Goal: Transaction & Acquisition: Purchase product/service

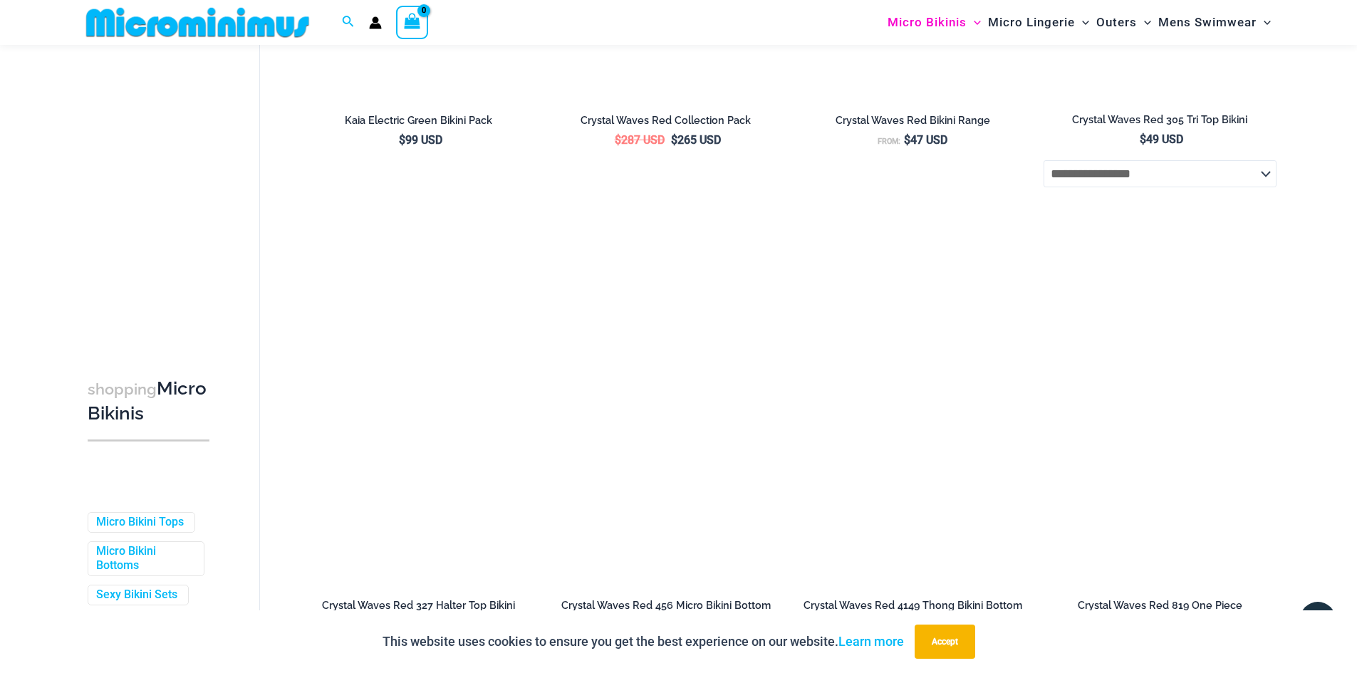
scroll to position [3783, 0]
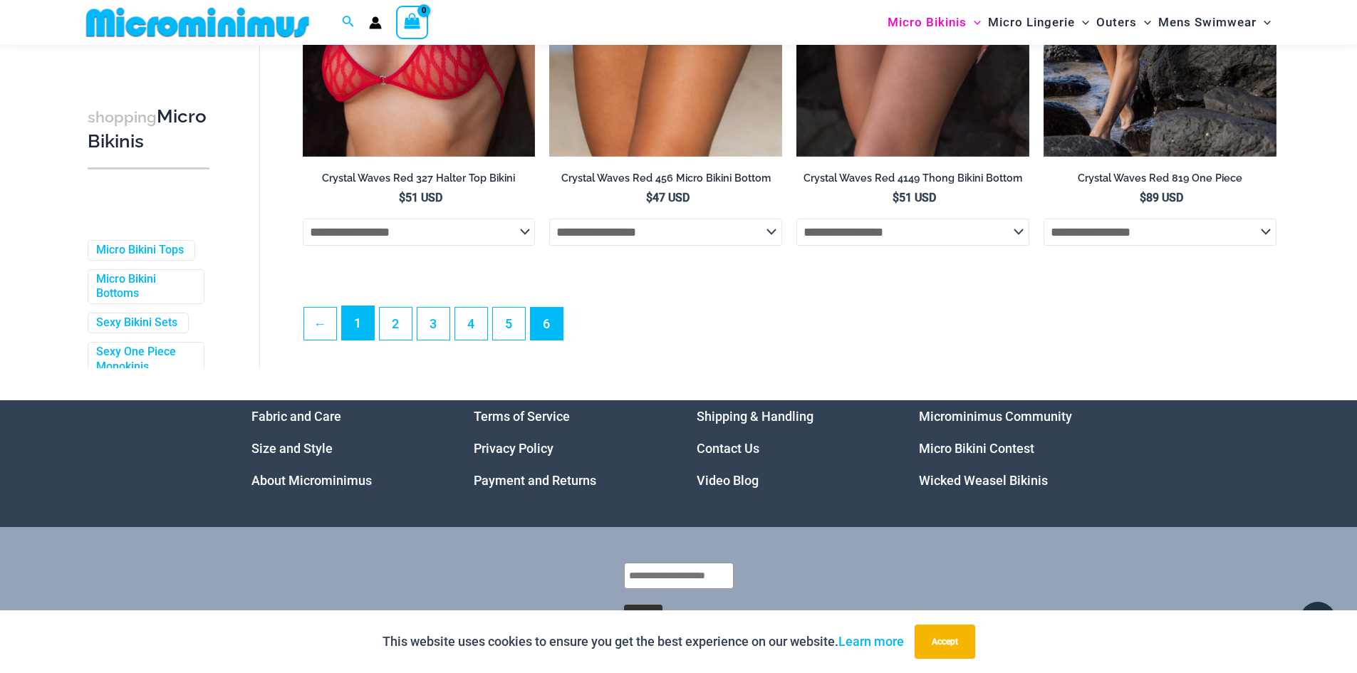
click at [355, 340] on link "1" at bounding box center [358, 322] width 32 height 33
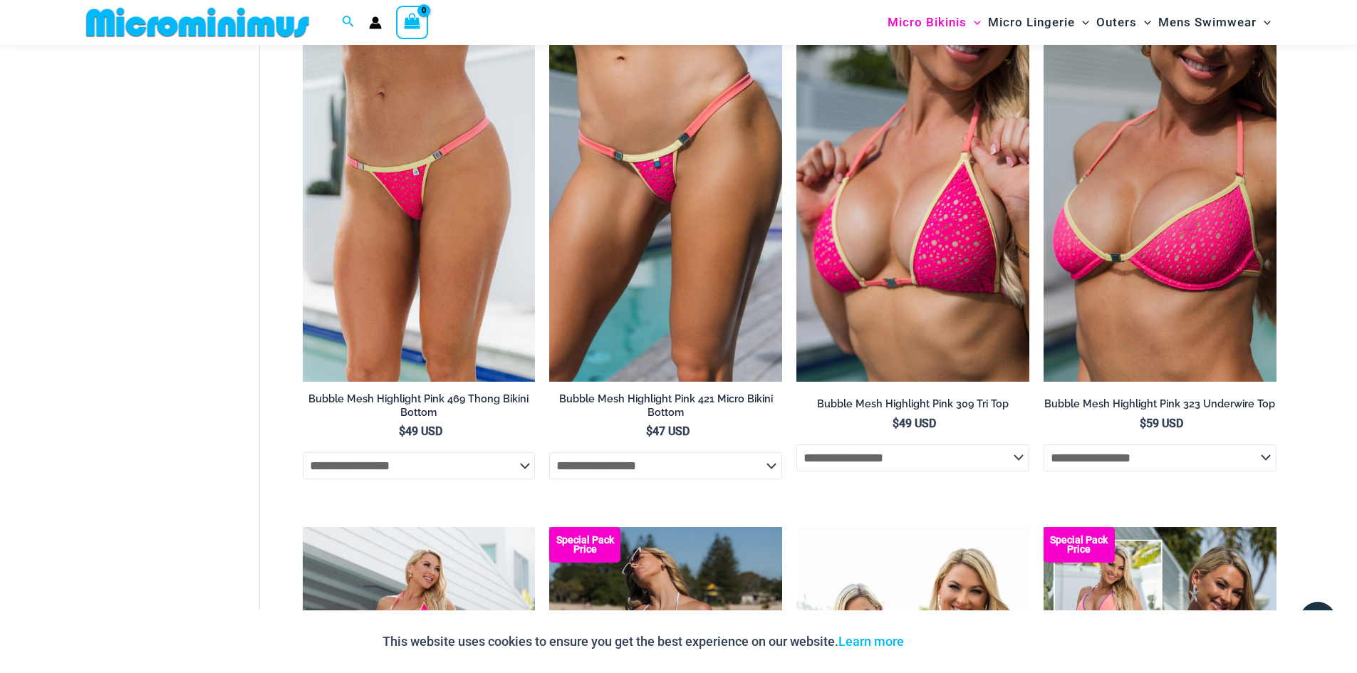
scroll to position [2413, 0]
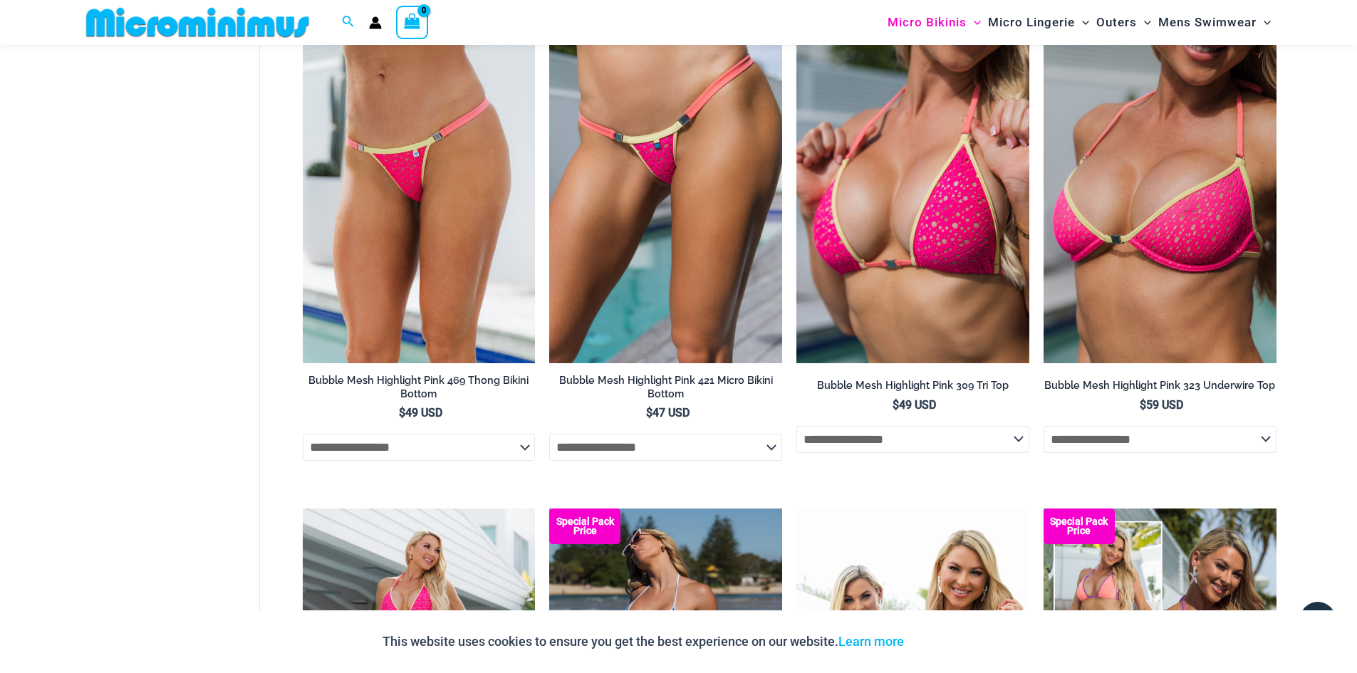
click at [732, 456] on select "**********" at bounding box center [665, 447] width 233 height 27
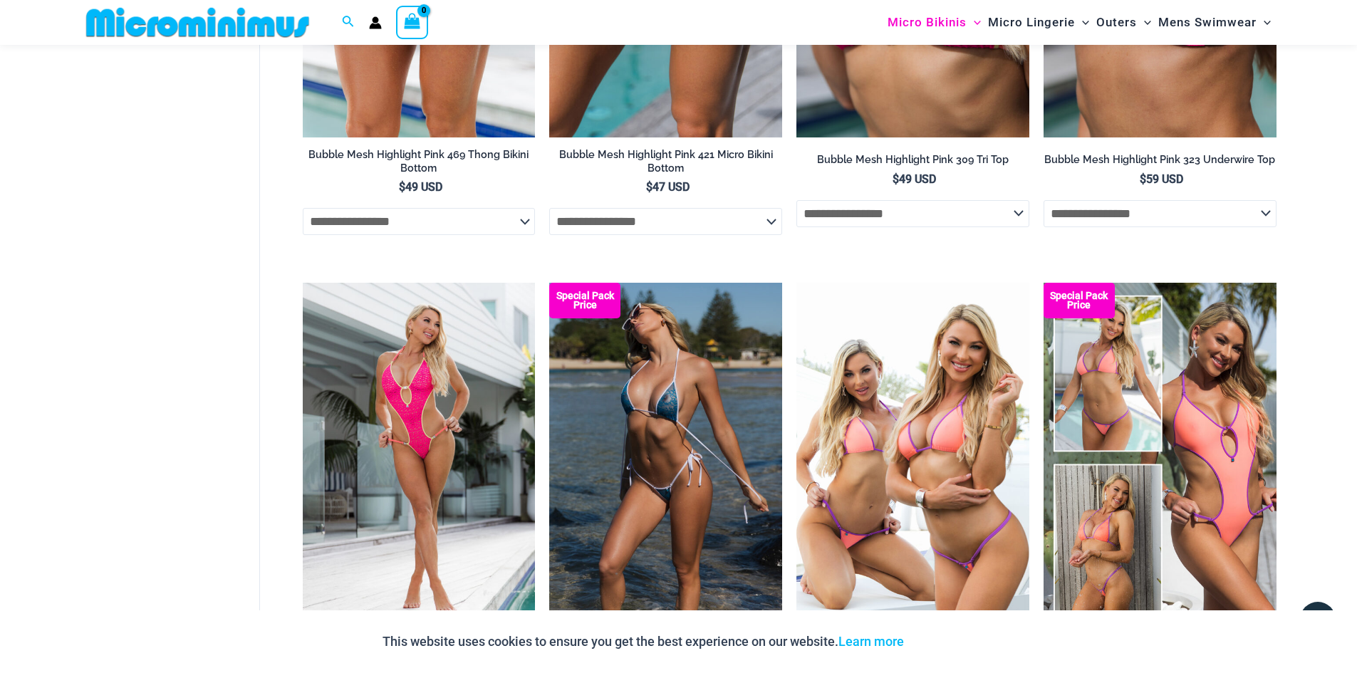
scroll to position [2698, 0]
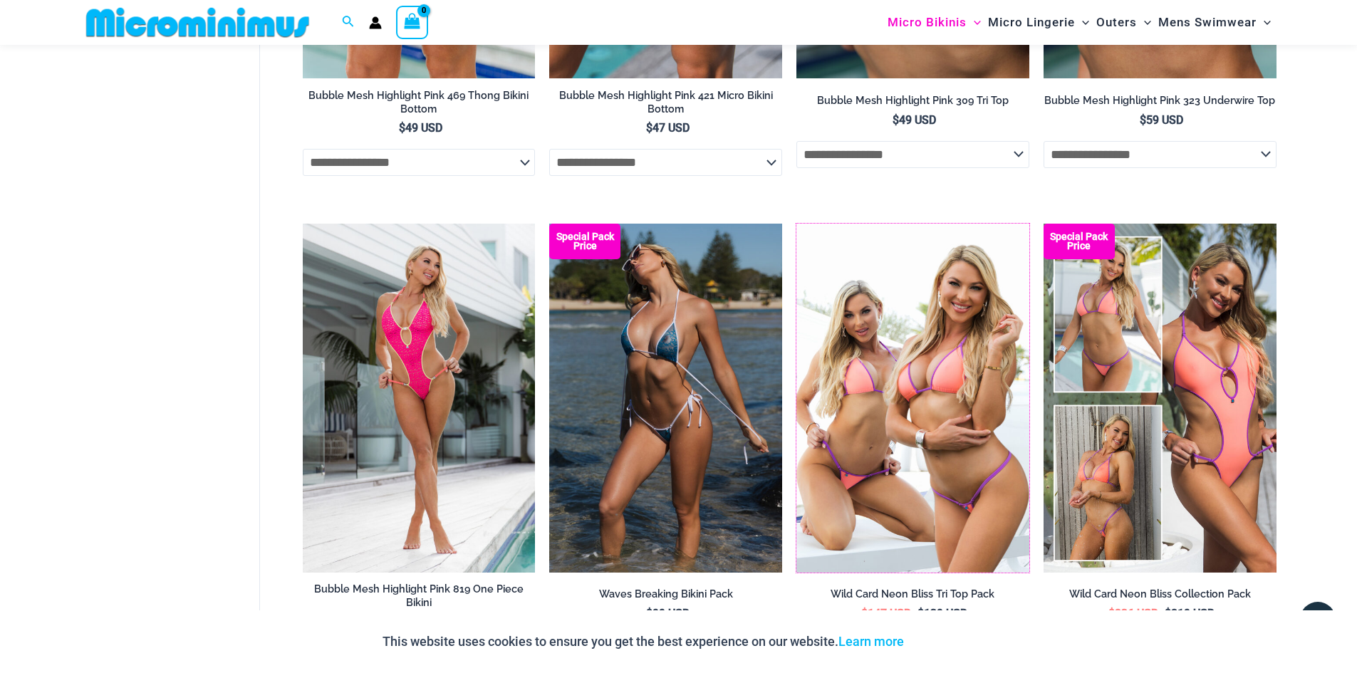
click at [796, 224] on img at bounding box center [796, 224] width 0 height 0
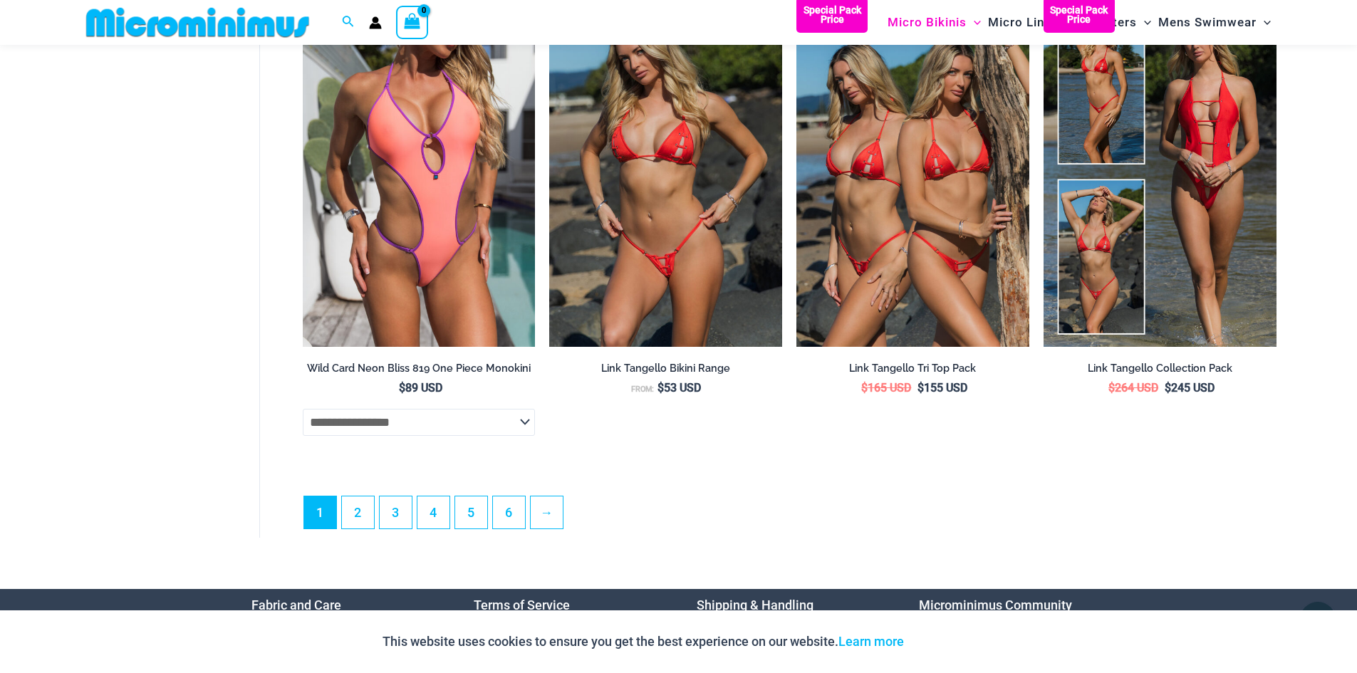
scroll to position [3980, 0]
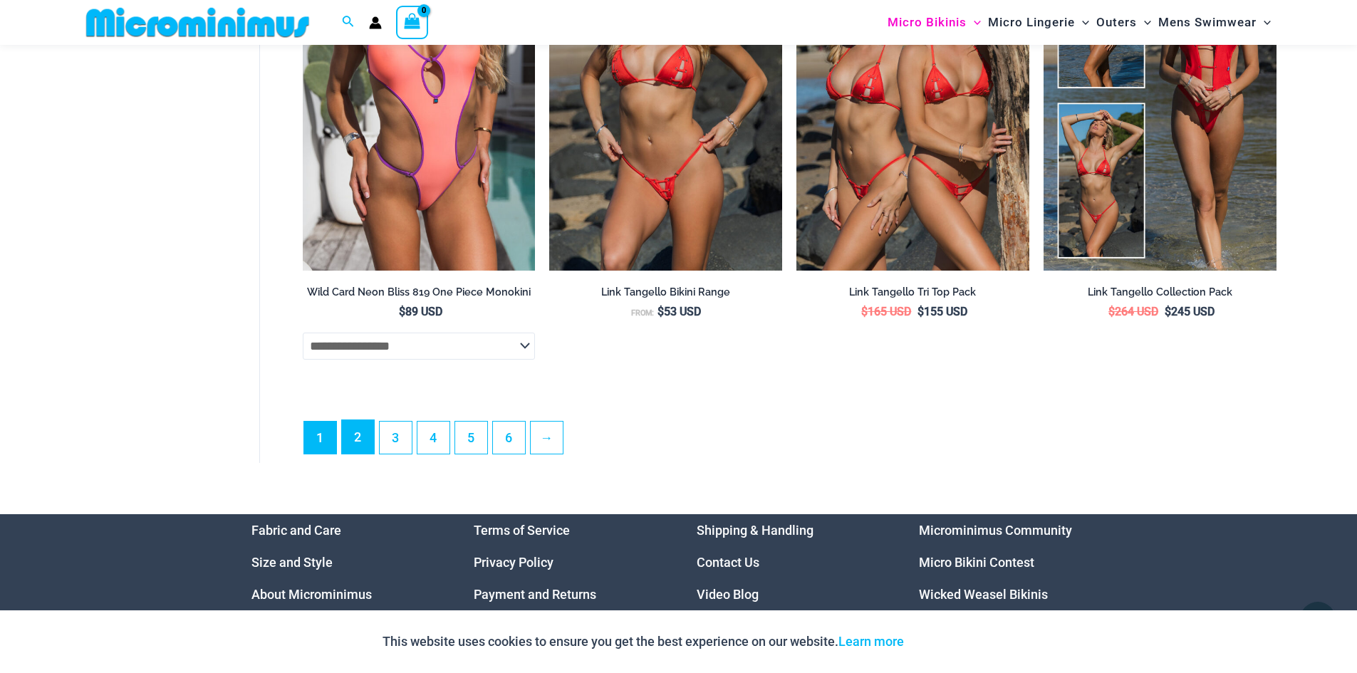
click at [363, 452] on link "2" at bounding box center [358, 436] width 32 height 33
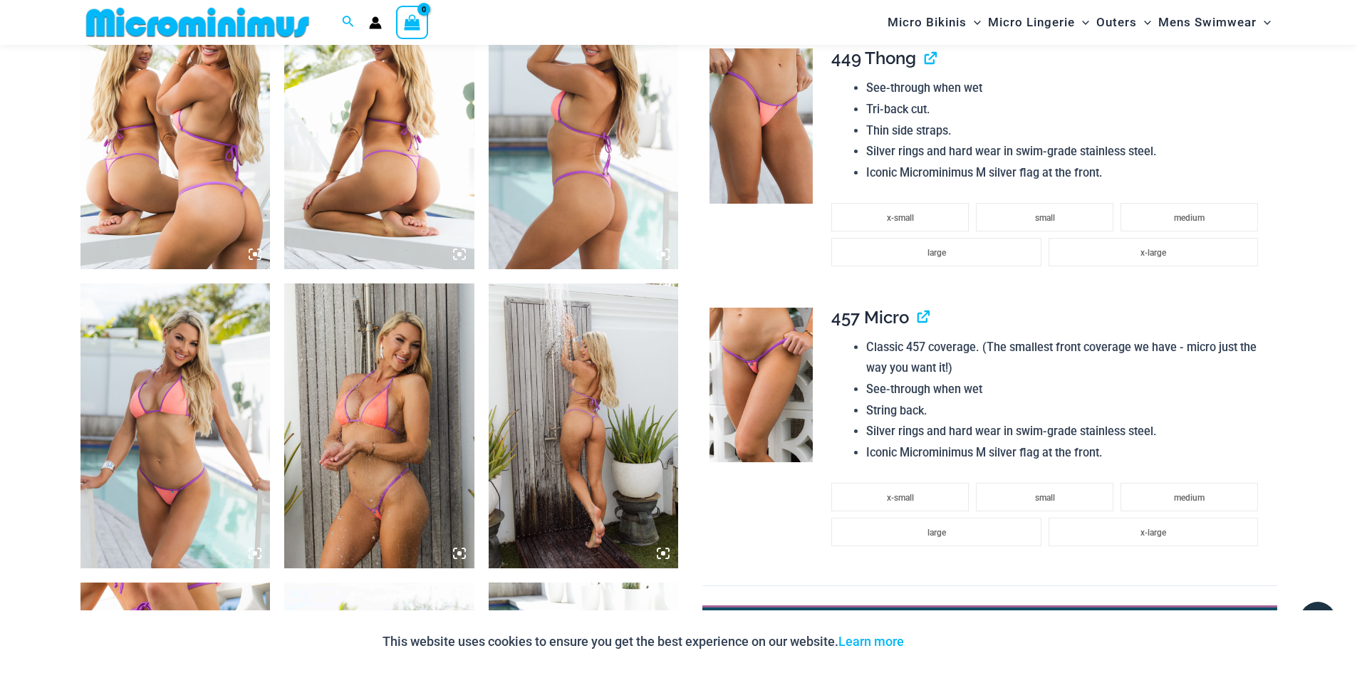
scroll to position [1128, 0]
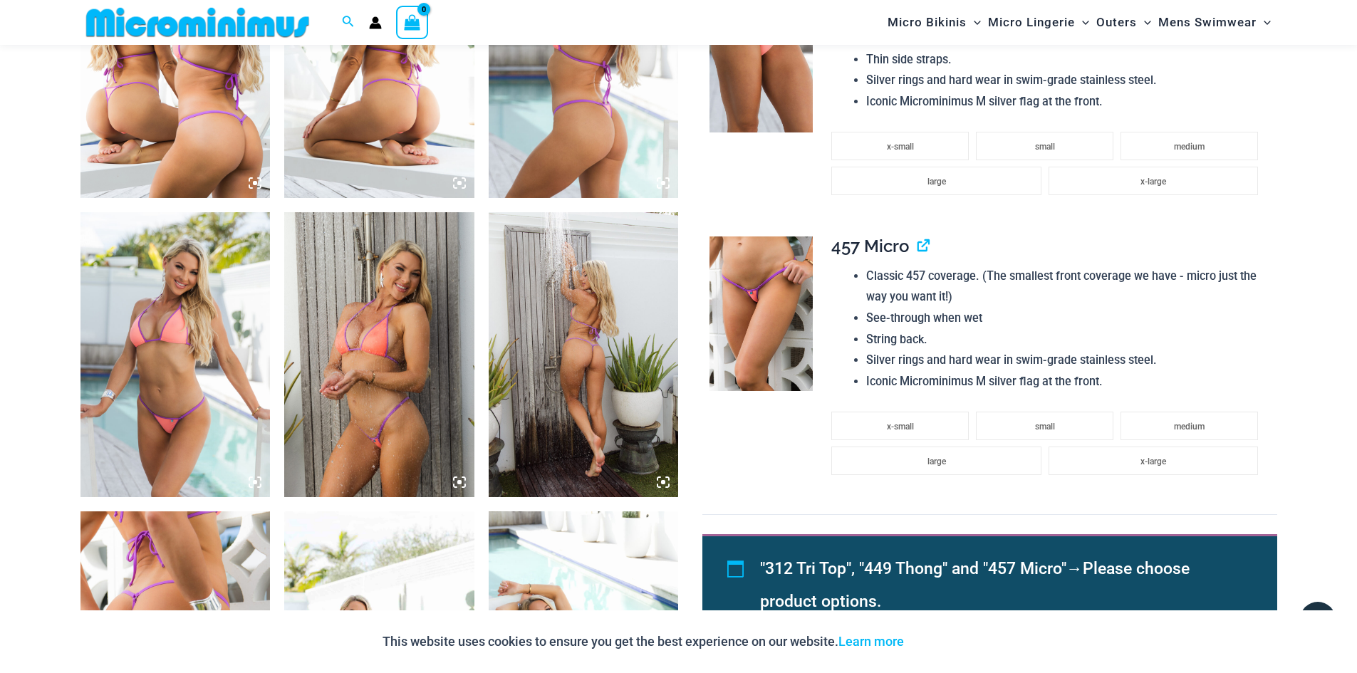
click at [405, 375] on img at bounding box center [379, 354] width 190 height 285
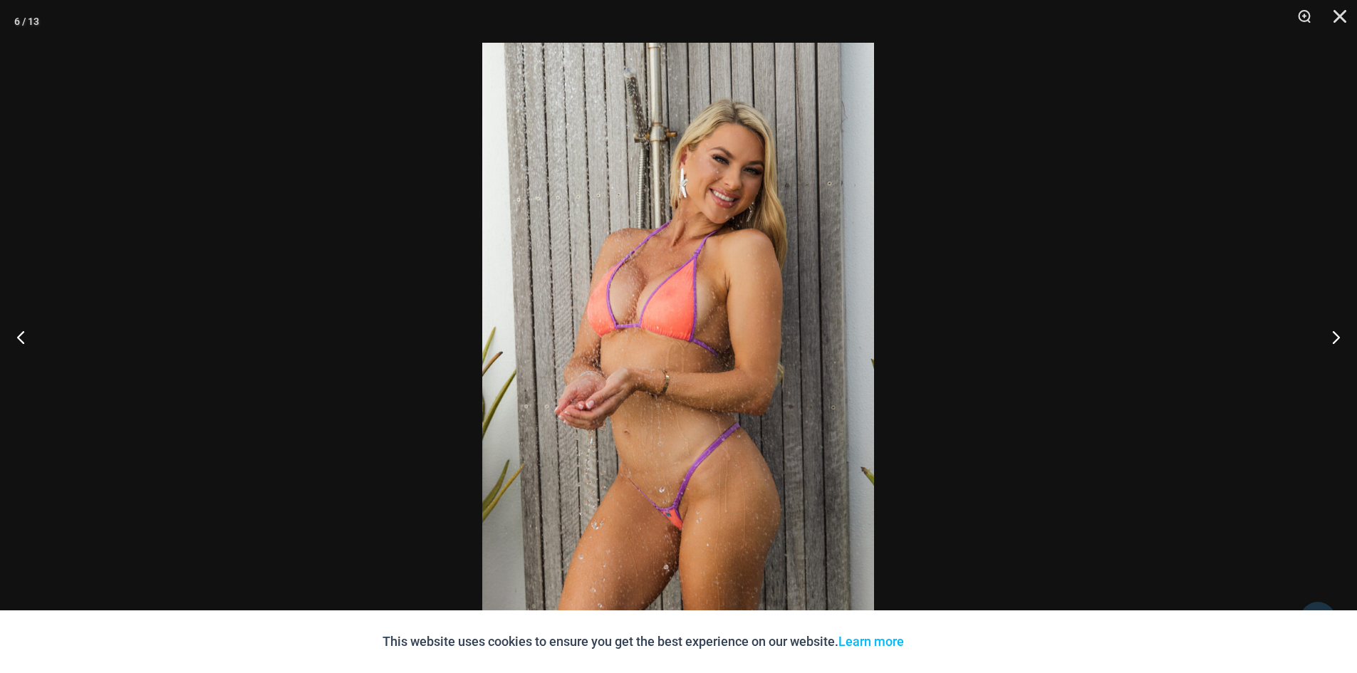
click at [1343, 19] on button "Close" at bounding box center [1335, 21] width 36 height 43
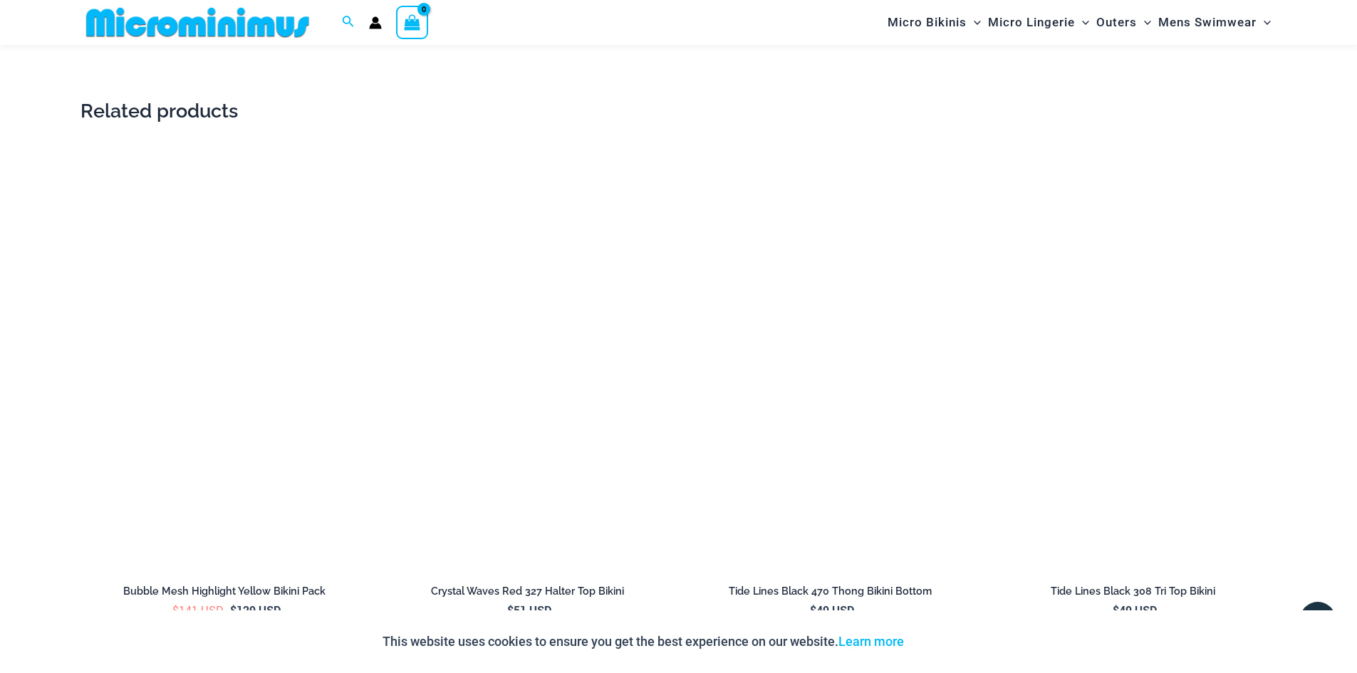
scroll to position [2980, 0]
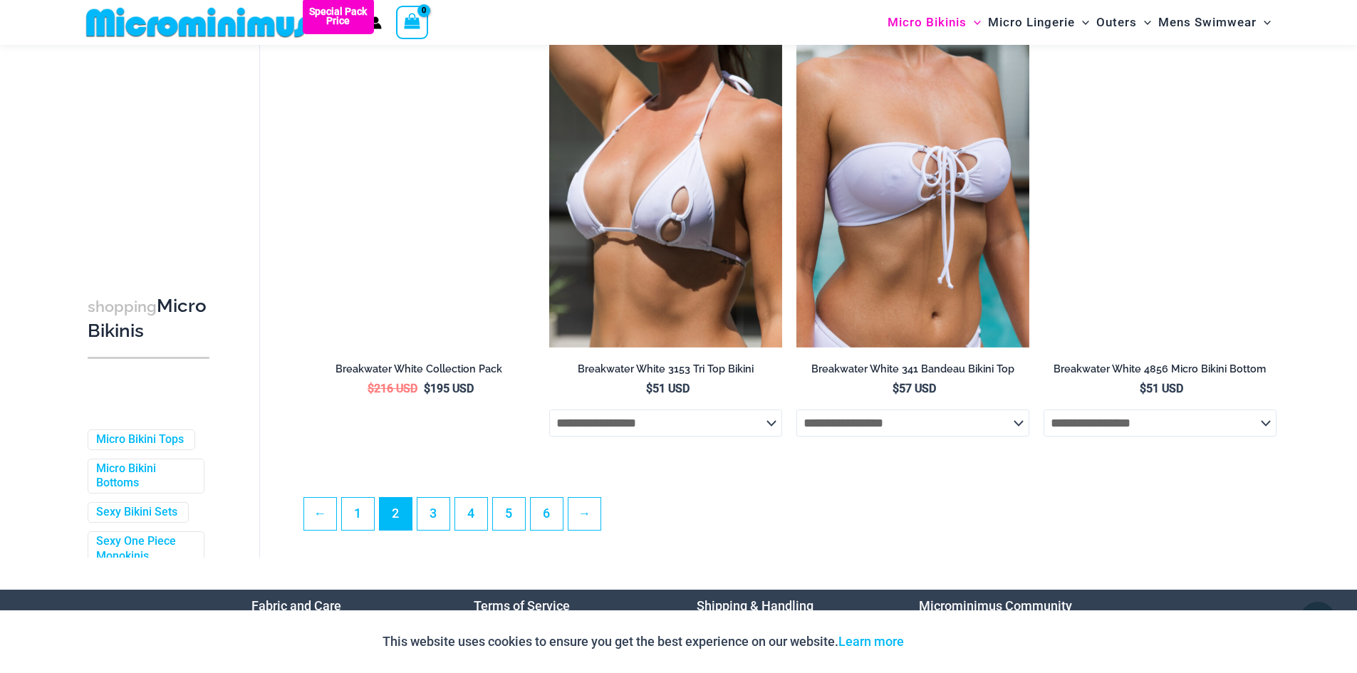
scroll to position [3631, 0]
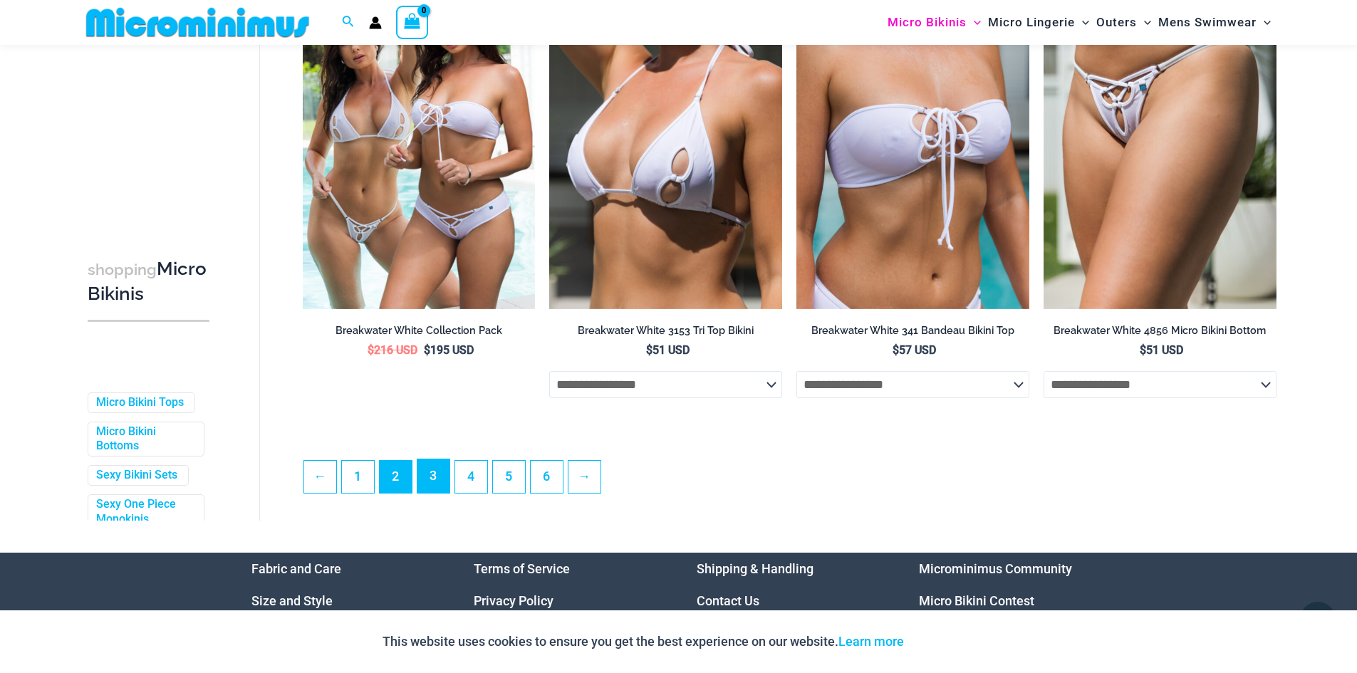
click at [432, 493] on link "3" at bounding box center [433, 475] width 32 height 33
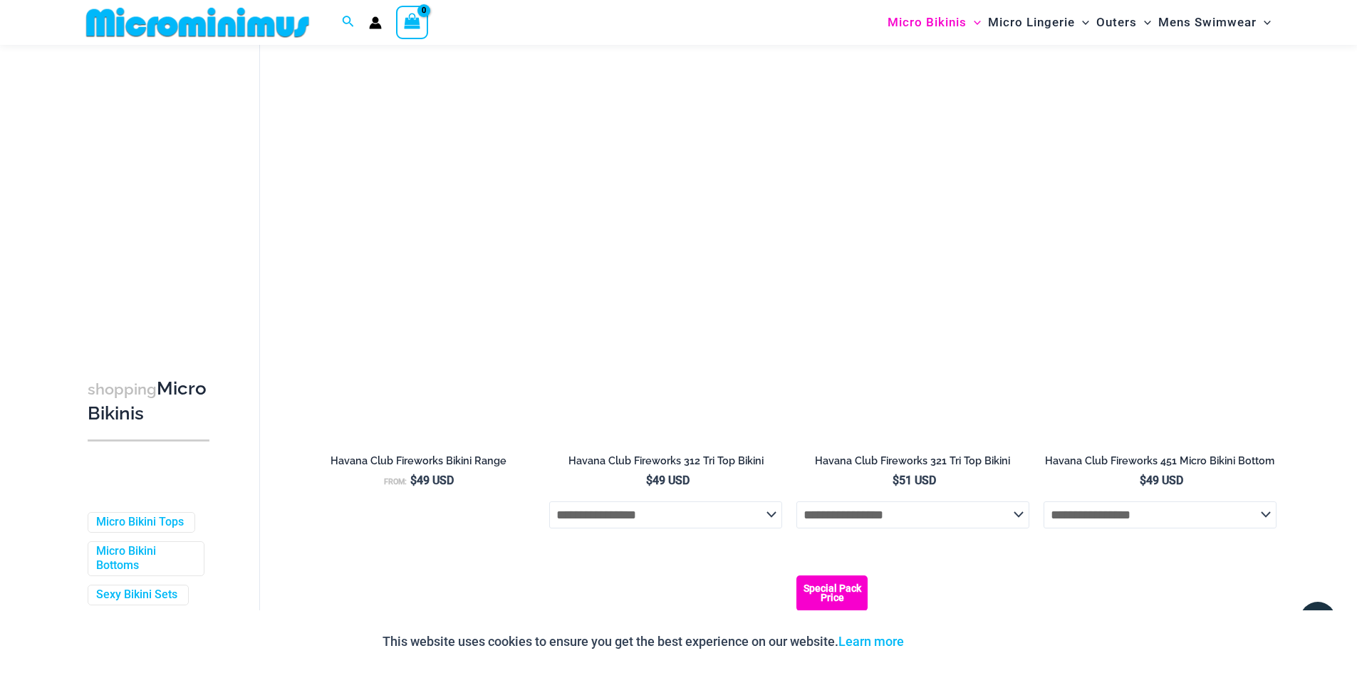
scroll to position [2978, 0]
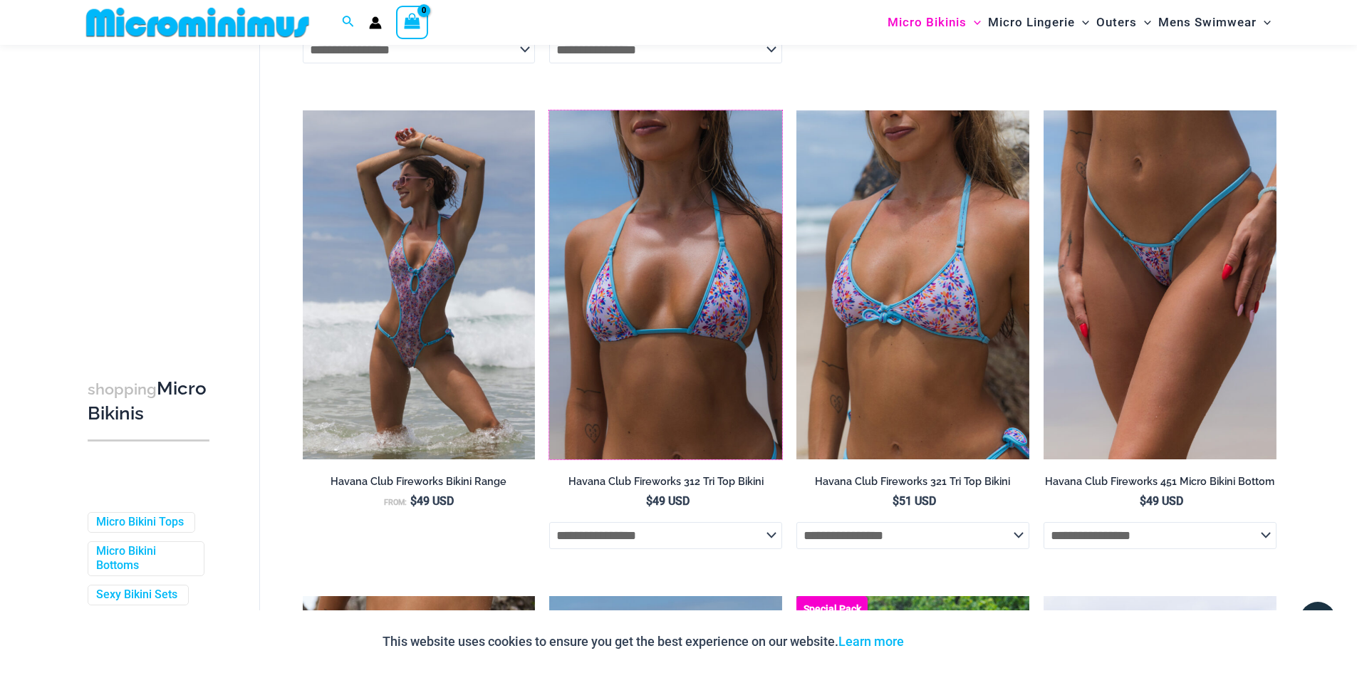
click at [549, 110] on img at bounding box center [549, 110] width 0 height 0
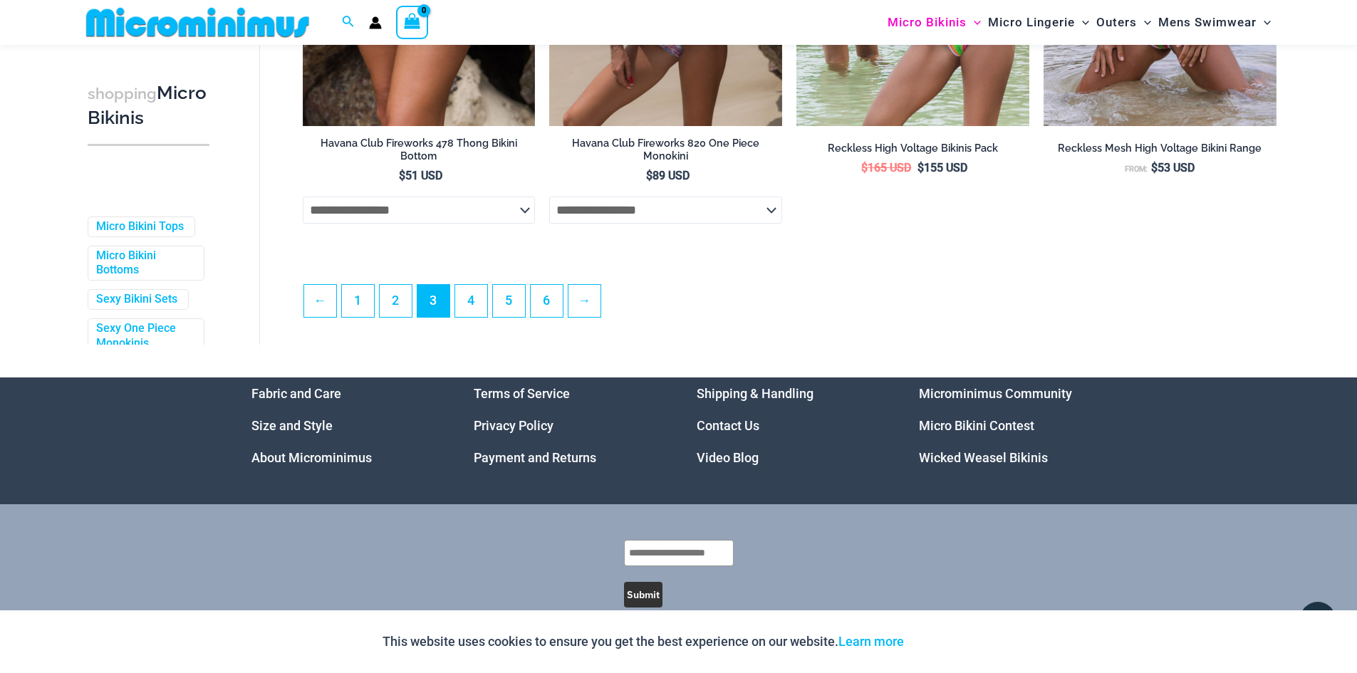
scroll to position [3833, 0]
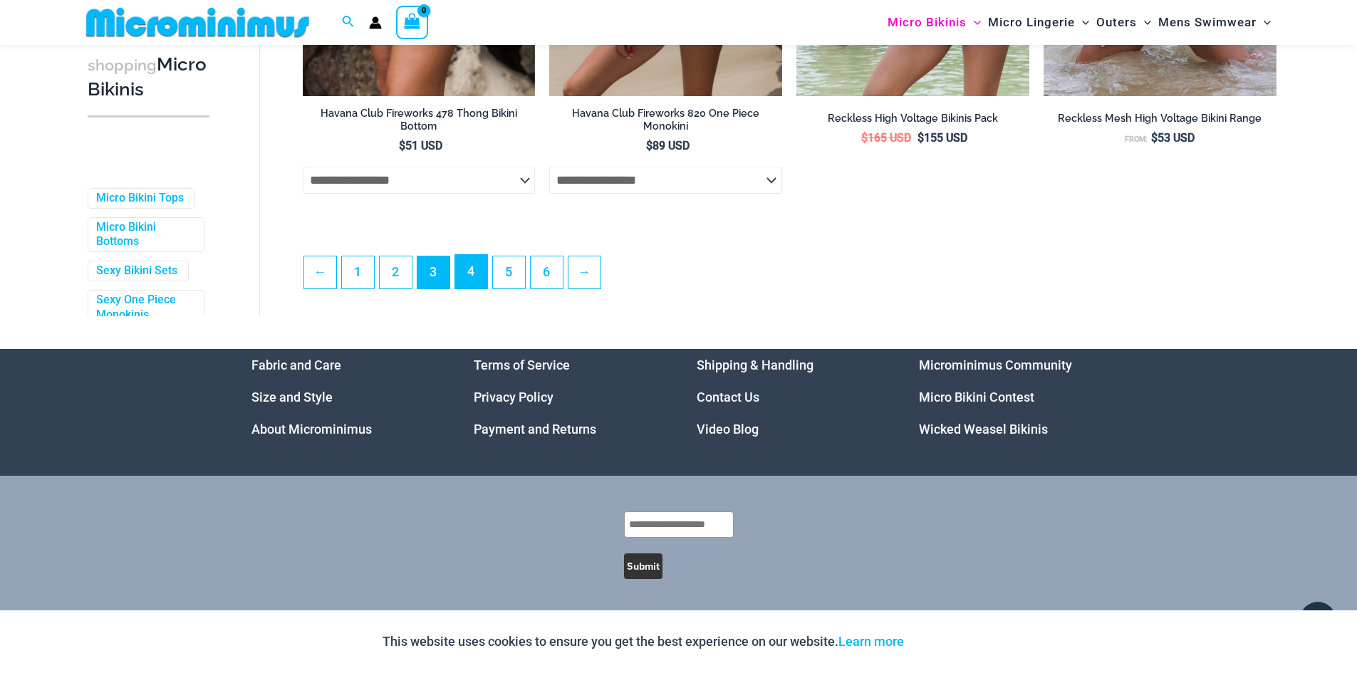
click at [477, 283] on link "4" at bounding box center [471, 271] width 32 height 33
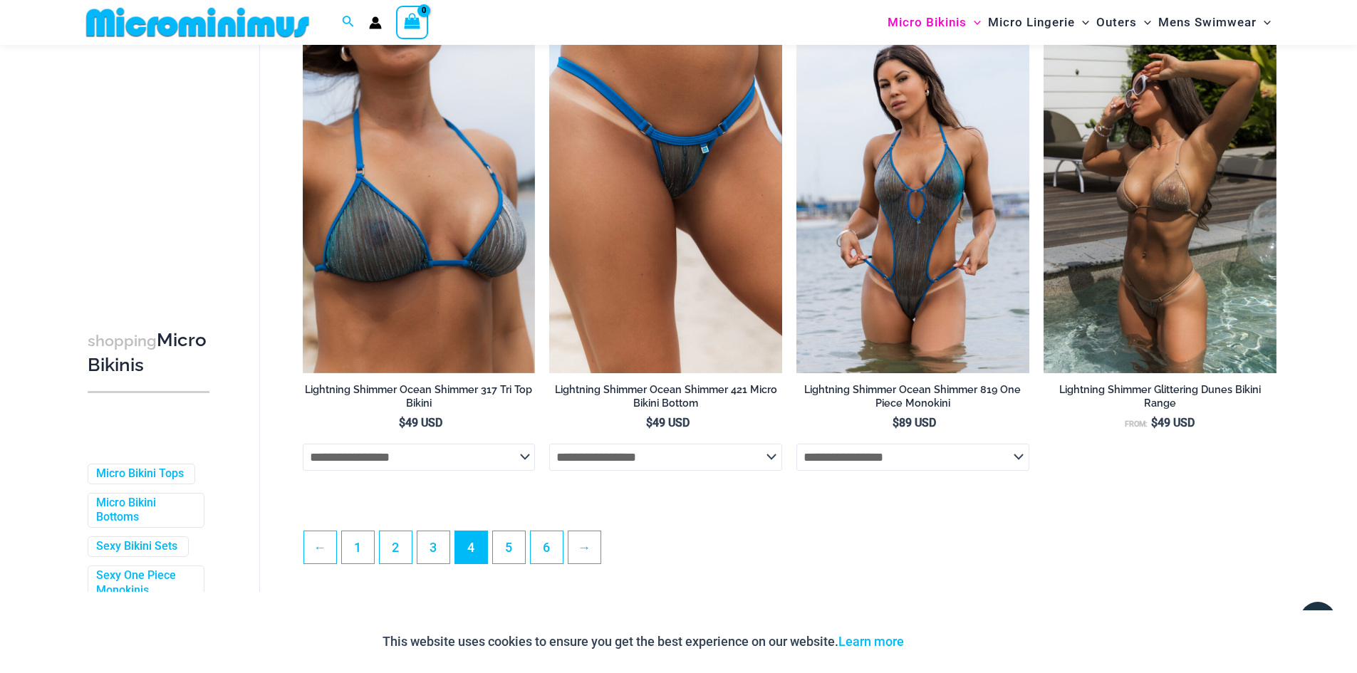
scroll to position [3836, 0]
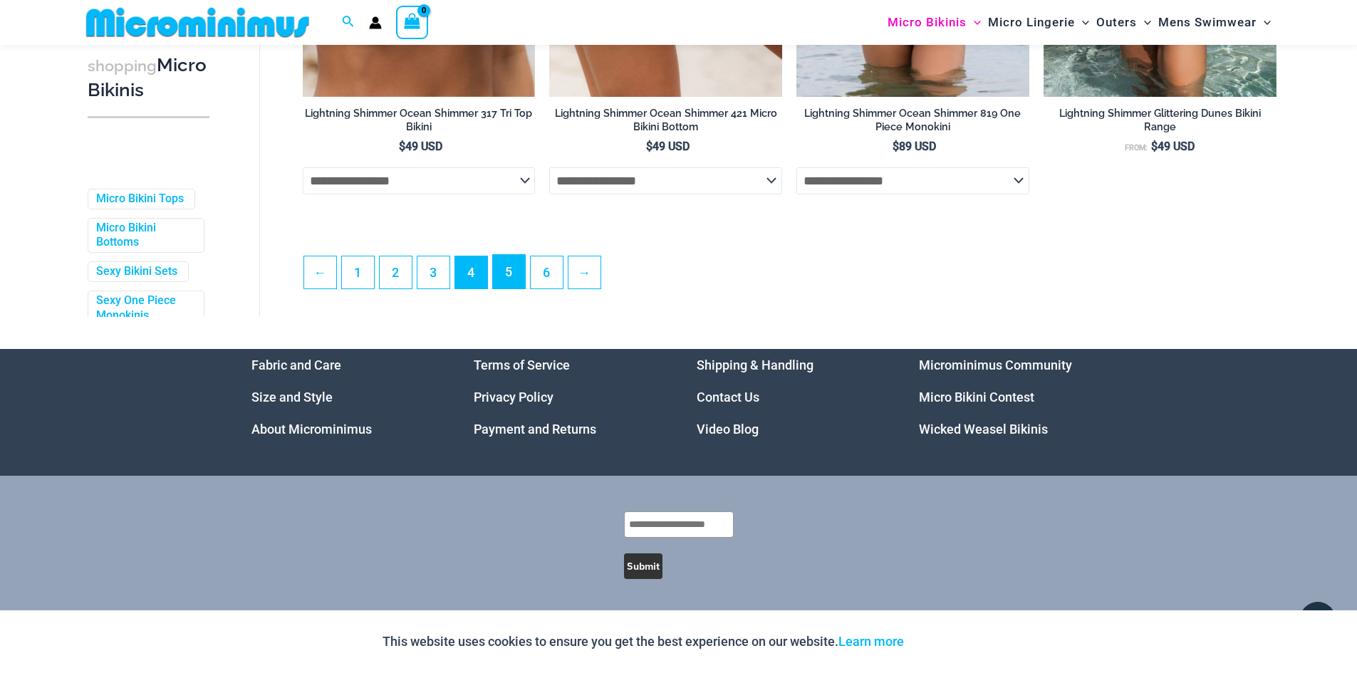
click at [506, 267] on link "5" at bounding box center [509, 271] width 32 height 33
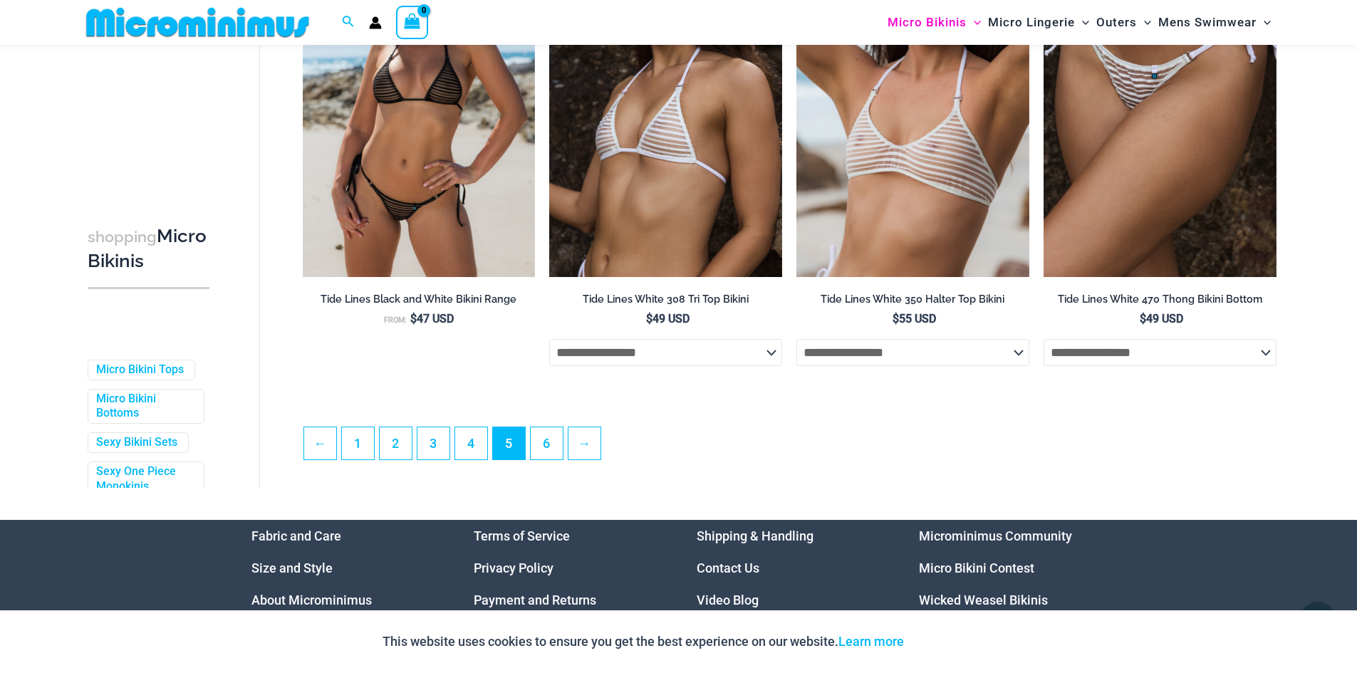
scroll to position [3764, 0]
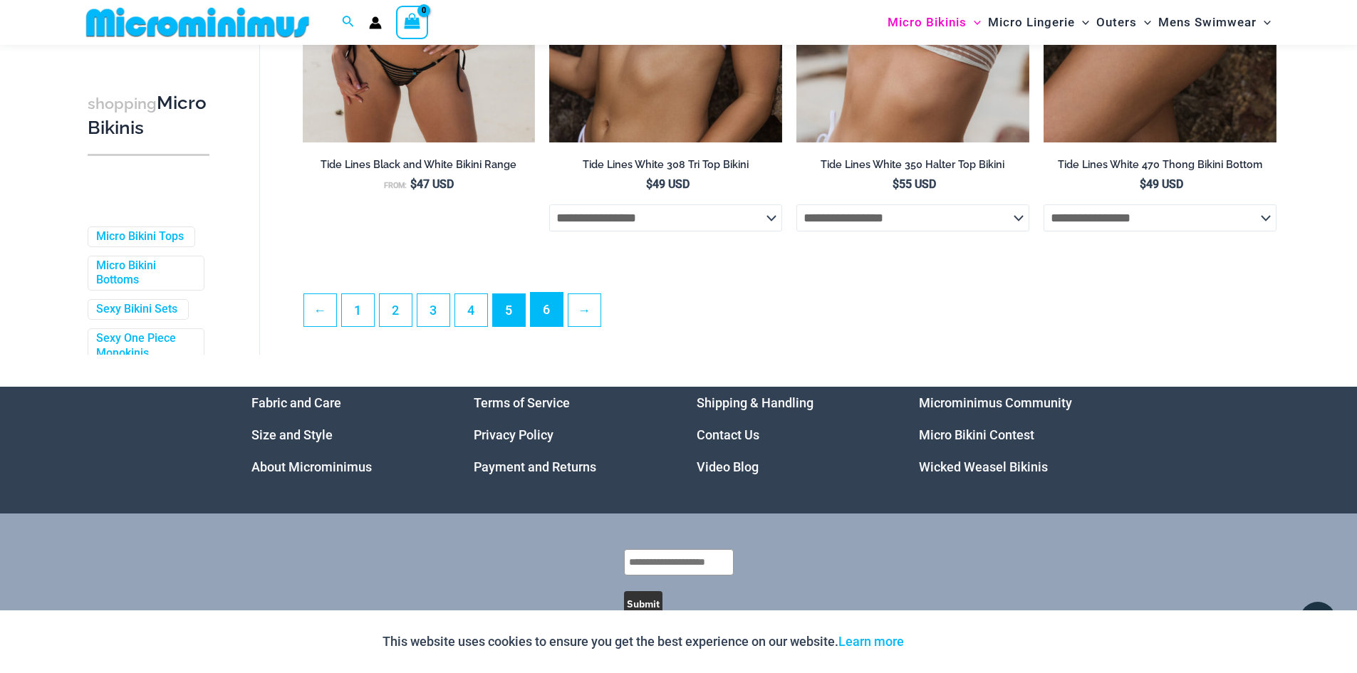
click at [554, 322] on link "6" at bounding box center [547, 309] width 32 height 33
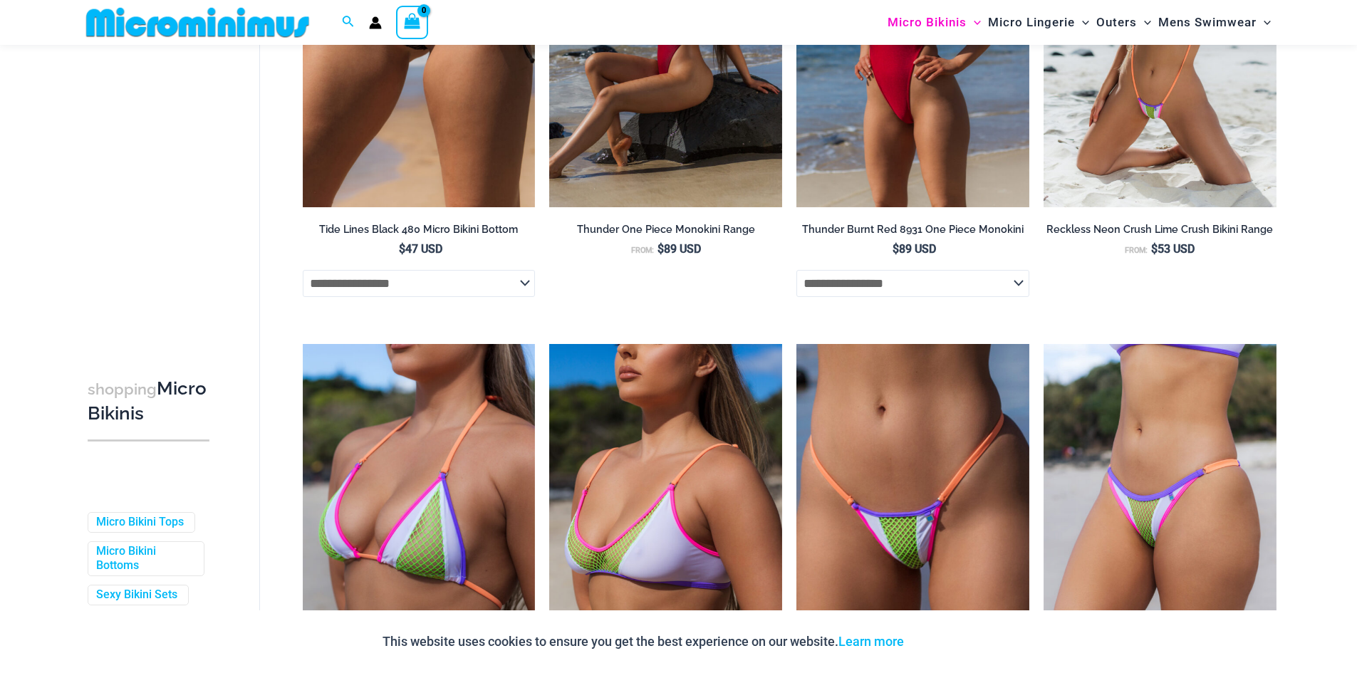
scroll to position [986, 0]
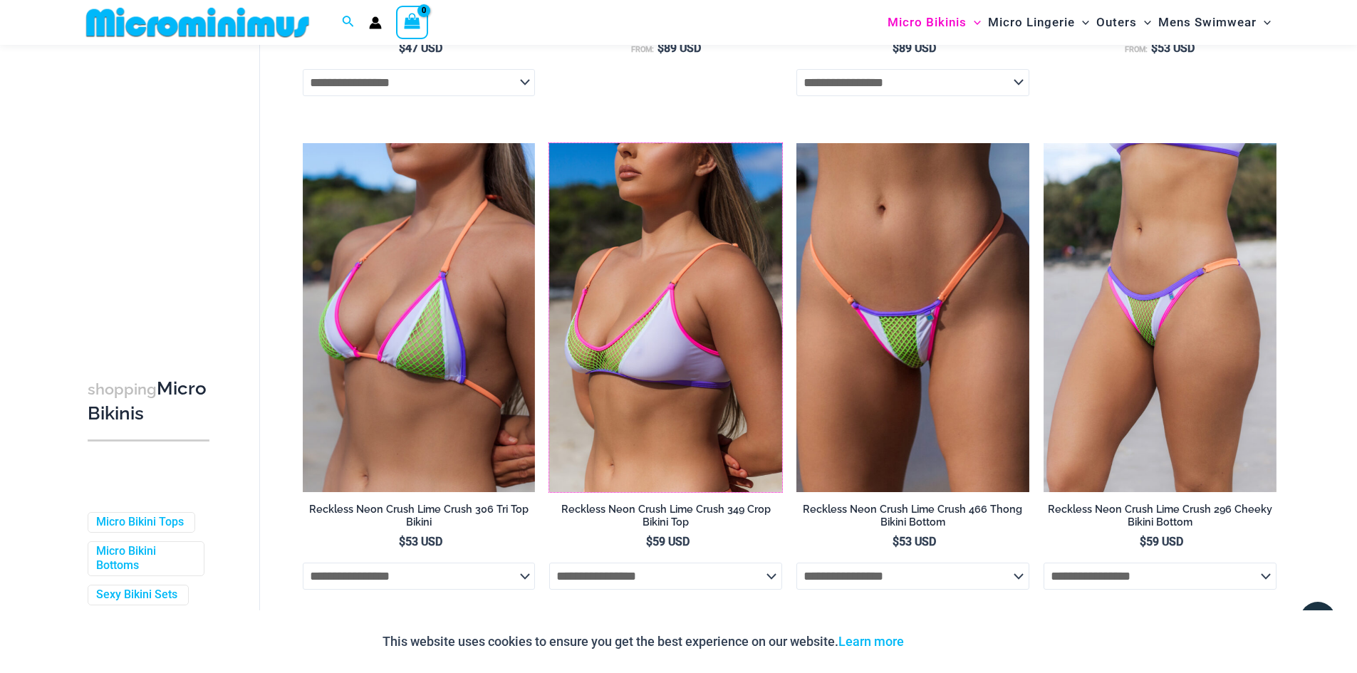
click at [549, 143] on img at bounding box center [549, 143] width 0 height 0
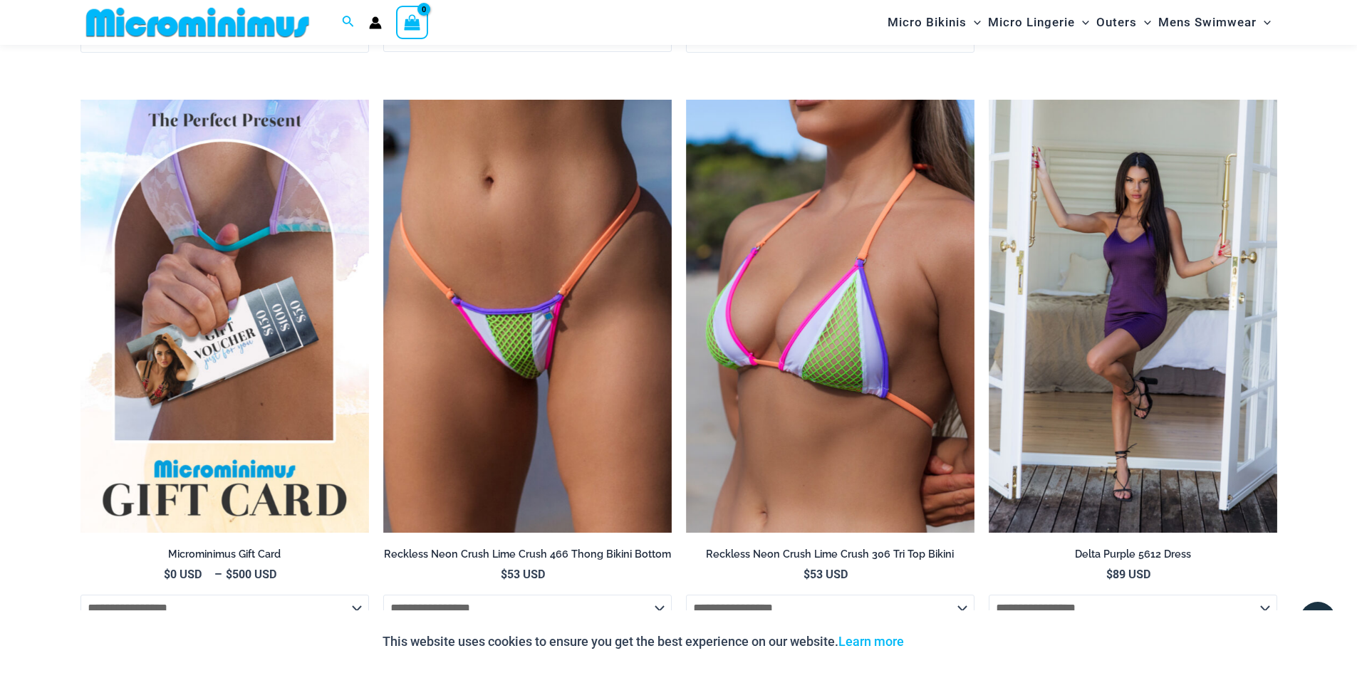
scroll to position [3465, 0]
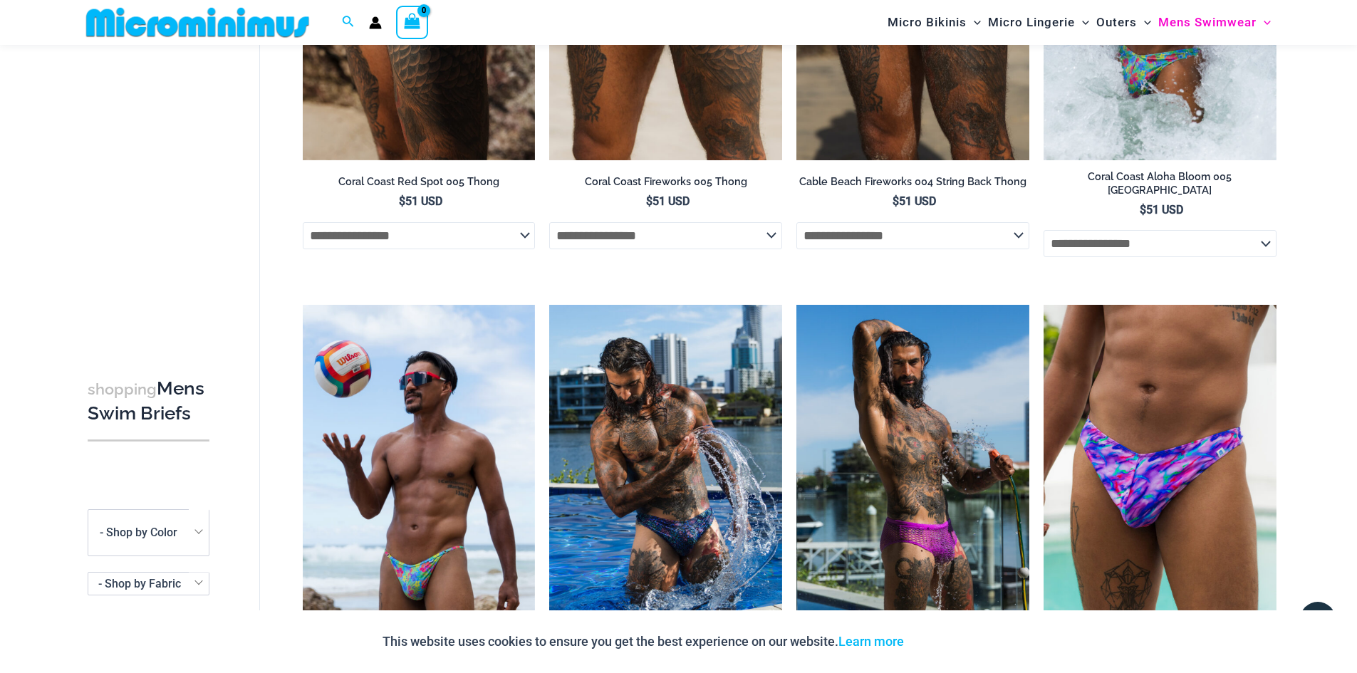
scroll to position [415, 0]
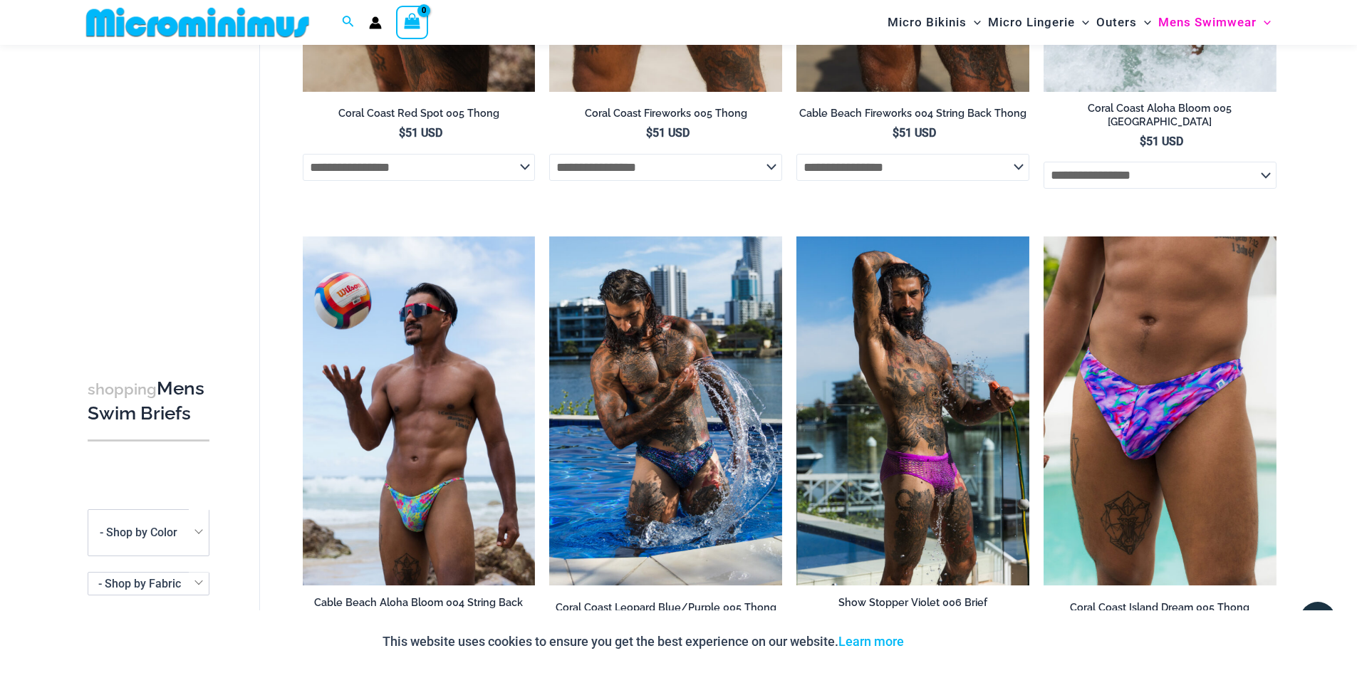
click at [527, 166] on select "**********" at bounding box center [419, 167] width 233 height 27
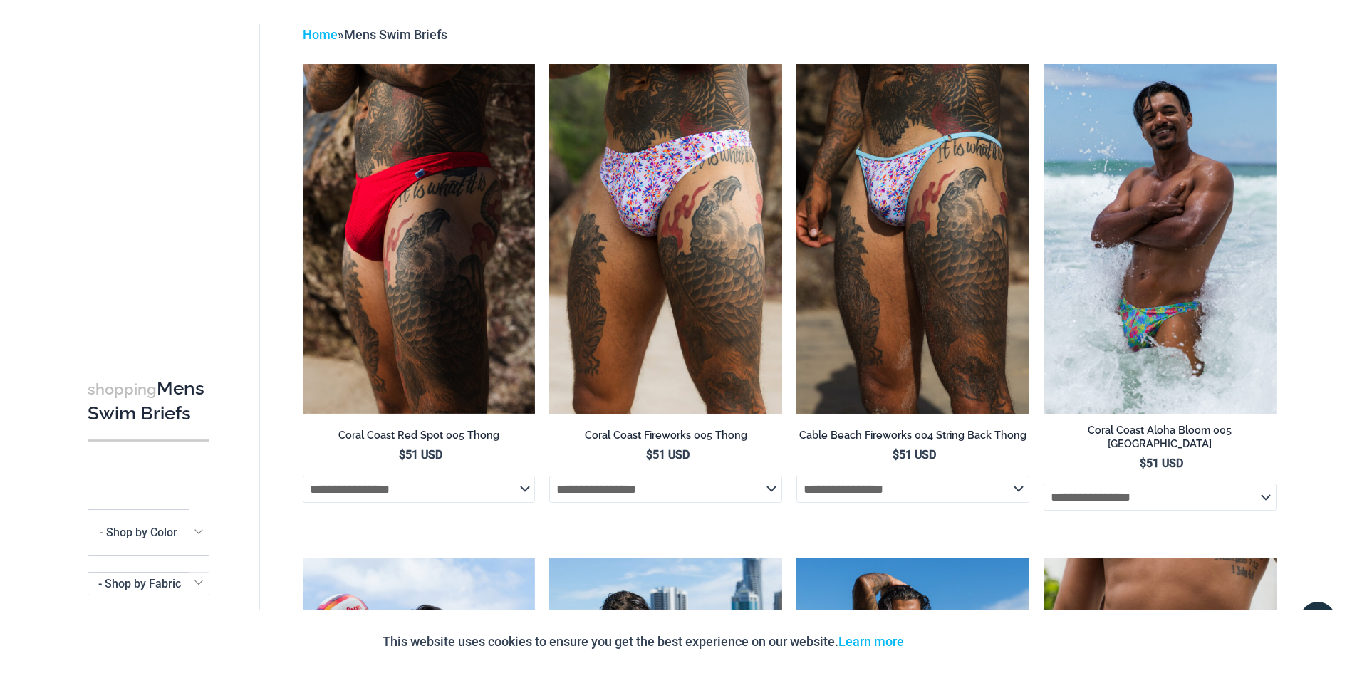
scroll to position [0, 0]
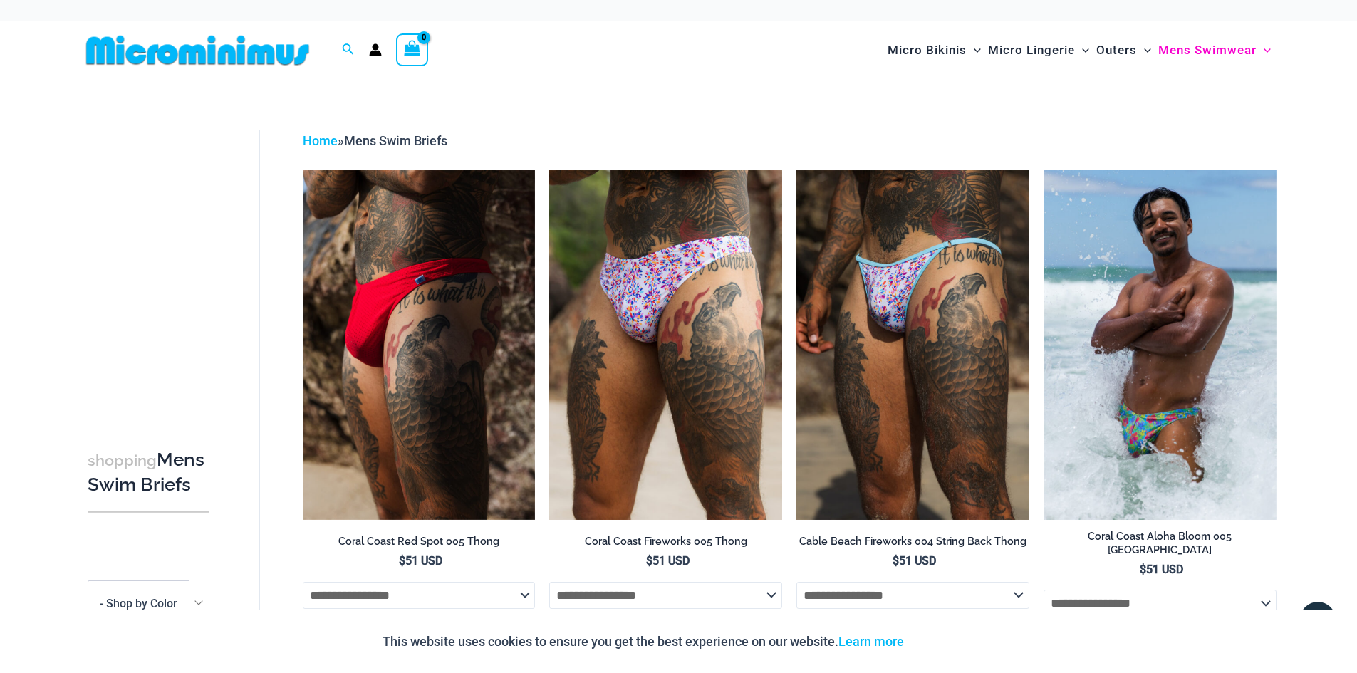
click at [1262, 52] on span "Menu Toggle" at bounding box center [1263, 50] width 14 height 14
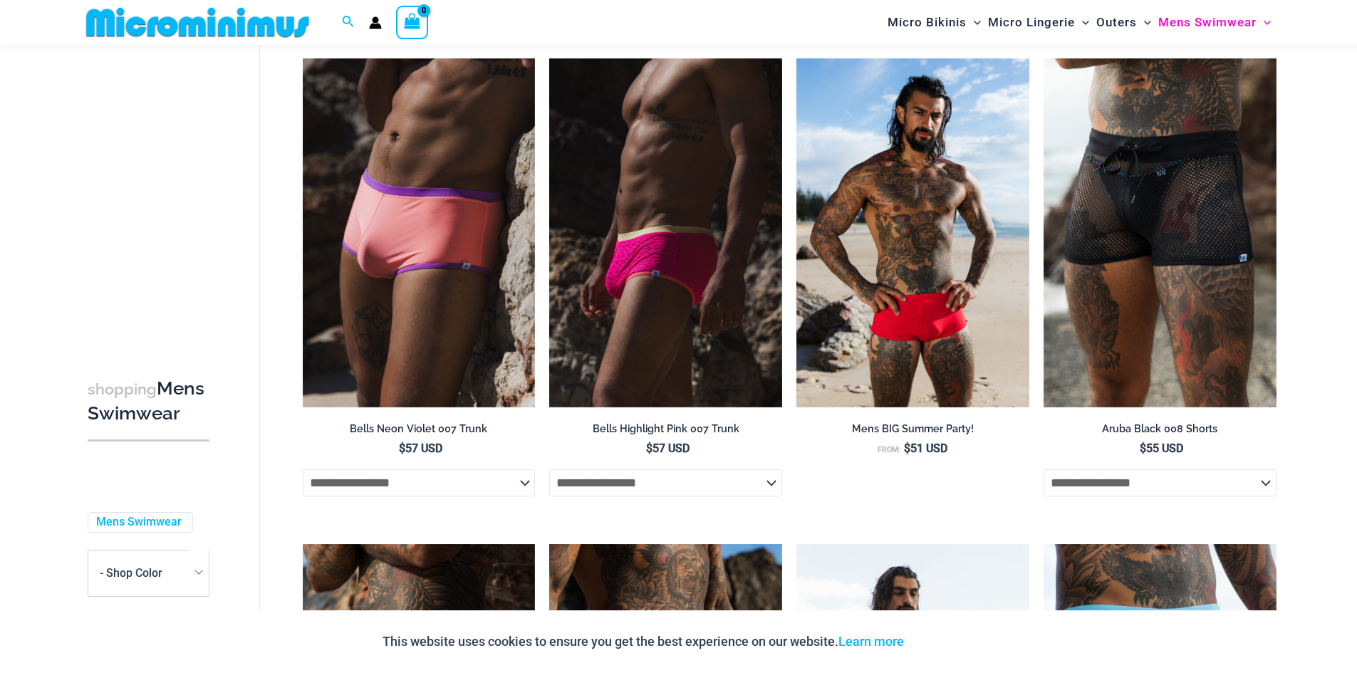
scroll to position [699, 0]
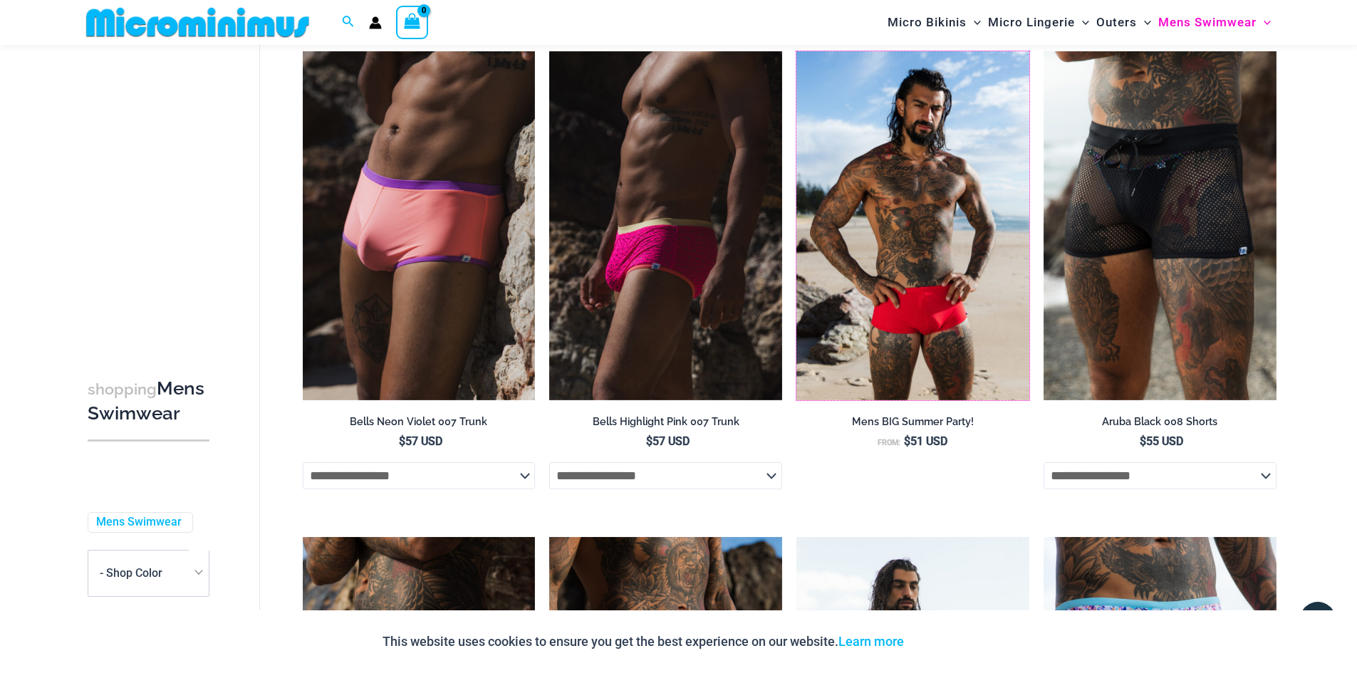
click at [796, 51] on img at bounding box center [796, 51] width 0 height 0
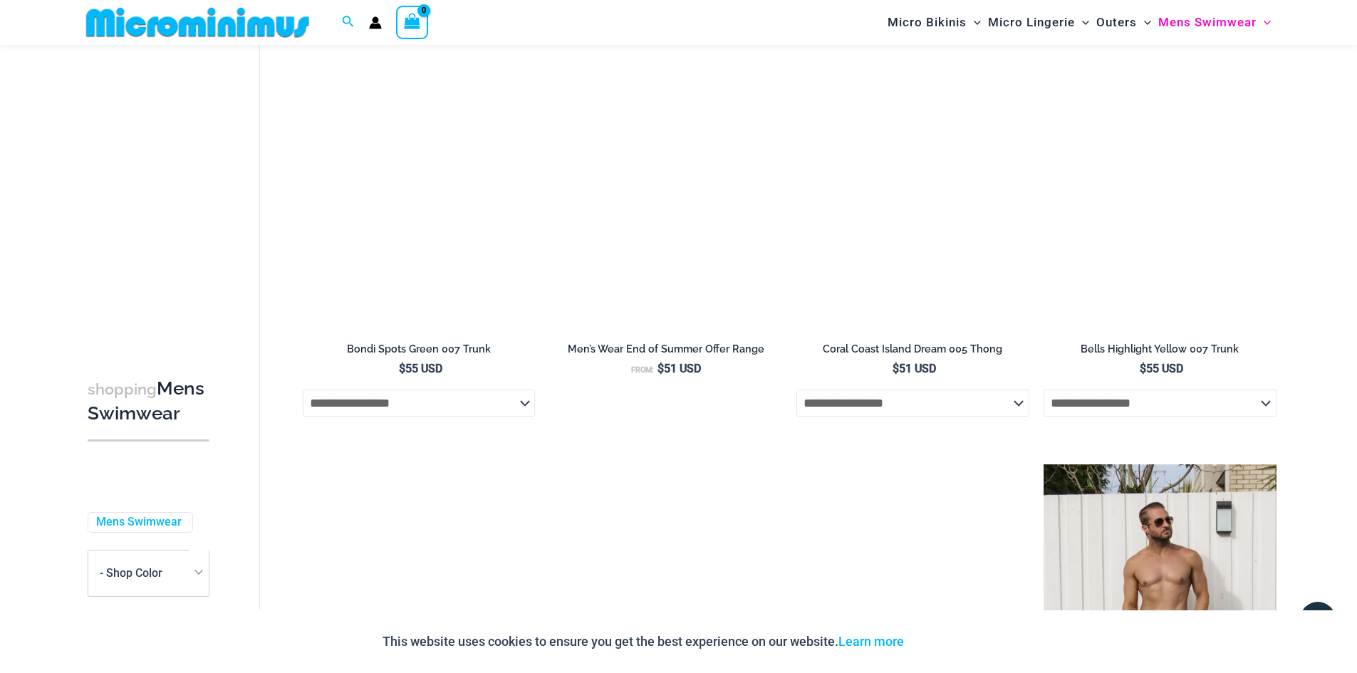
scroll to position [2549, 0]
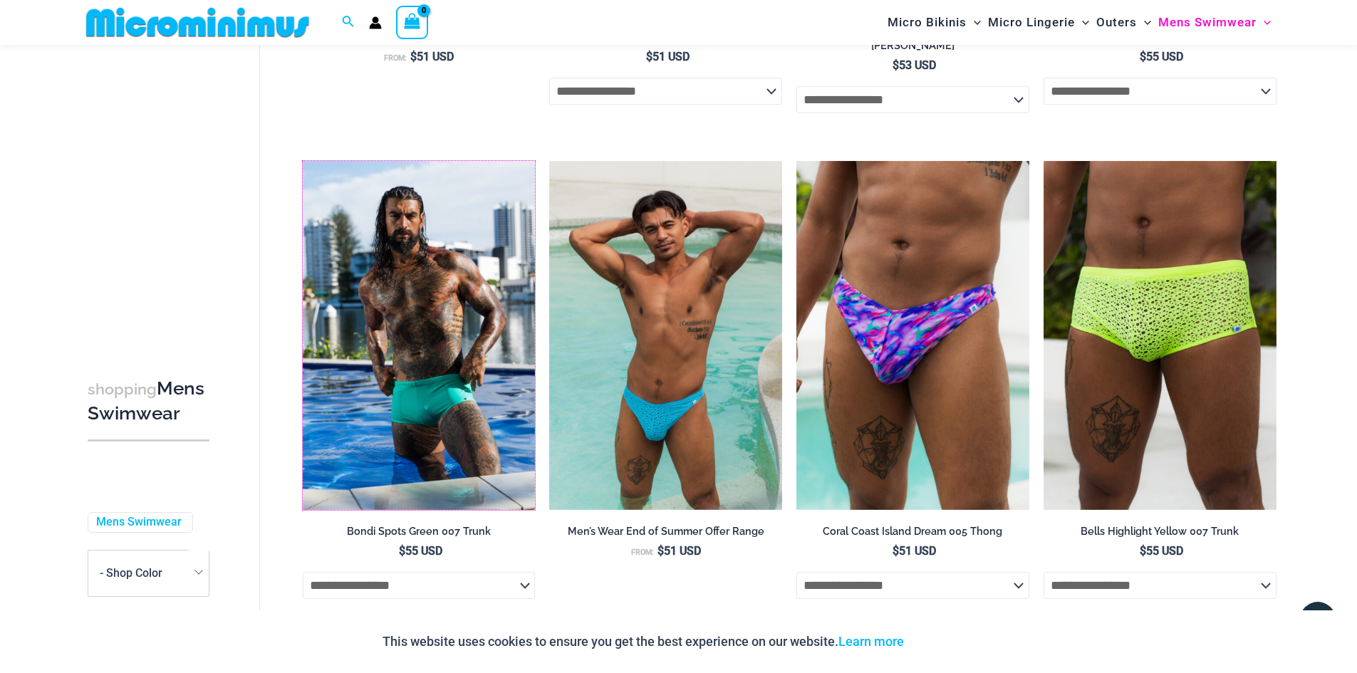
click at [303, 161] on img at bounding box center [303, 161] width 0 height 0
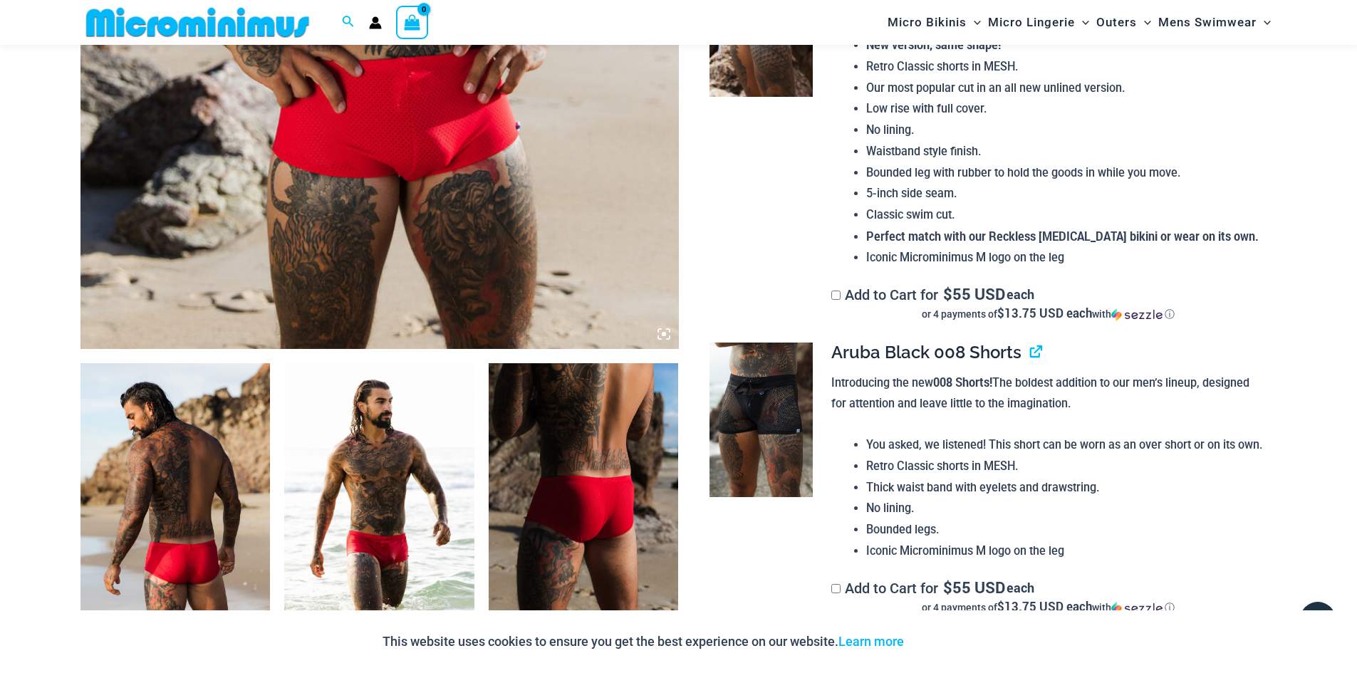
scroll to position [703, 0]
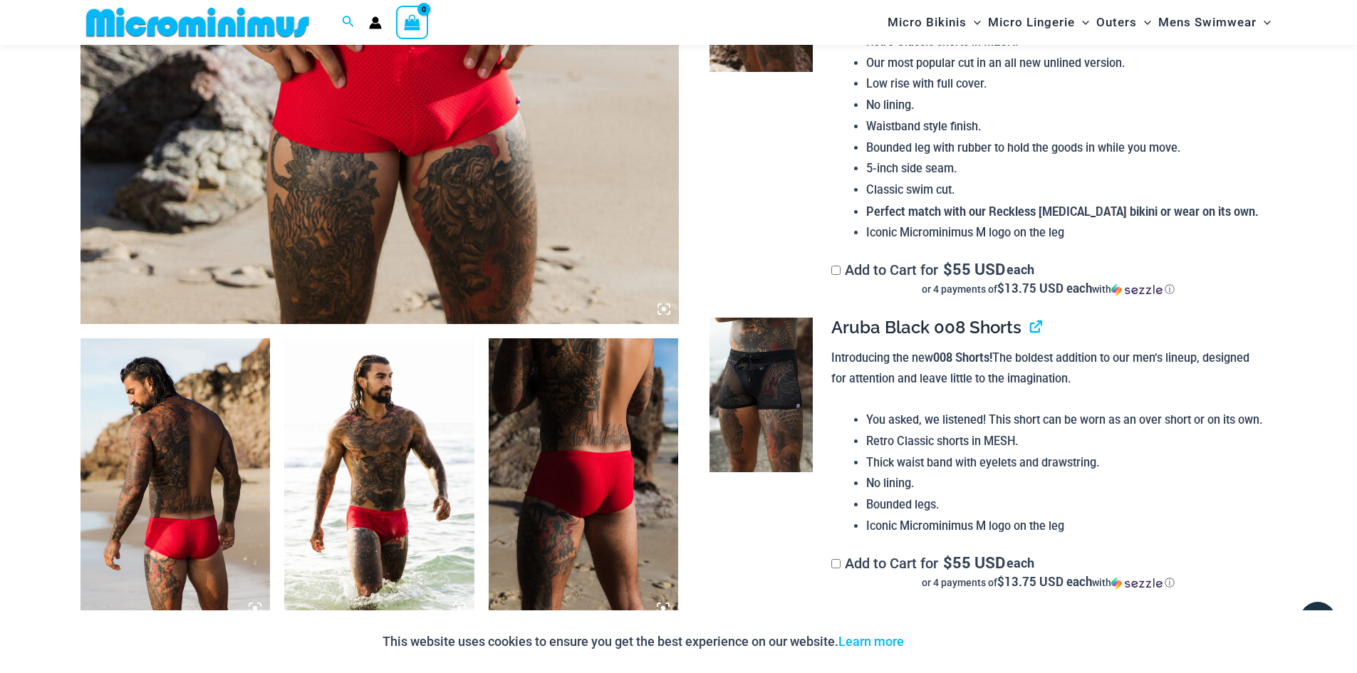
click at [429, 502] on img at bounding box center [379, 480] width 190 height 285
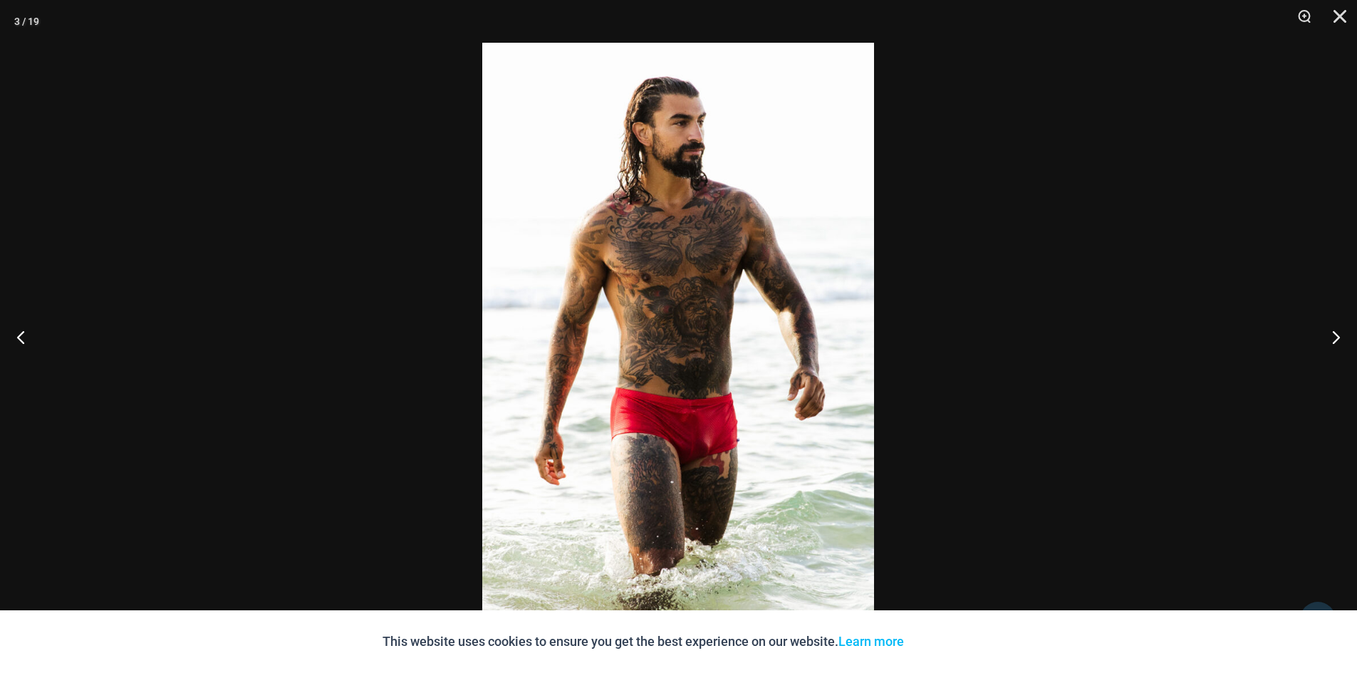
click at [1335, 348] on button "Next" at bounding box center [1329, 336] width 53 height 71
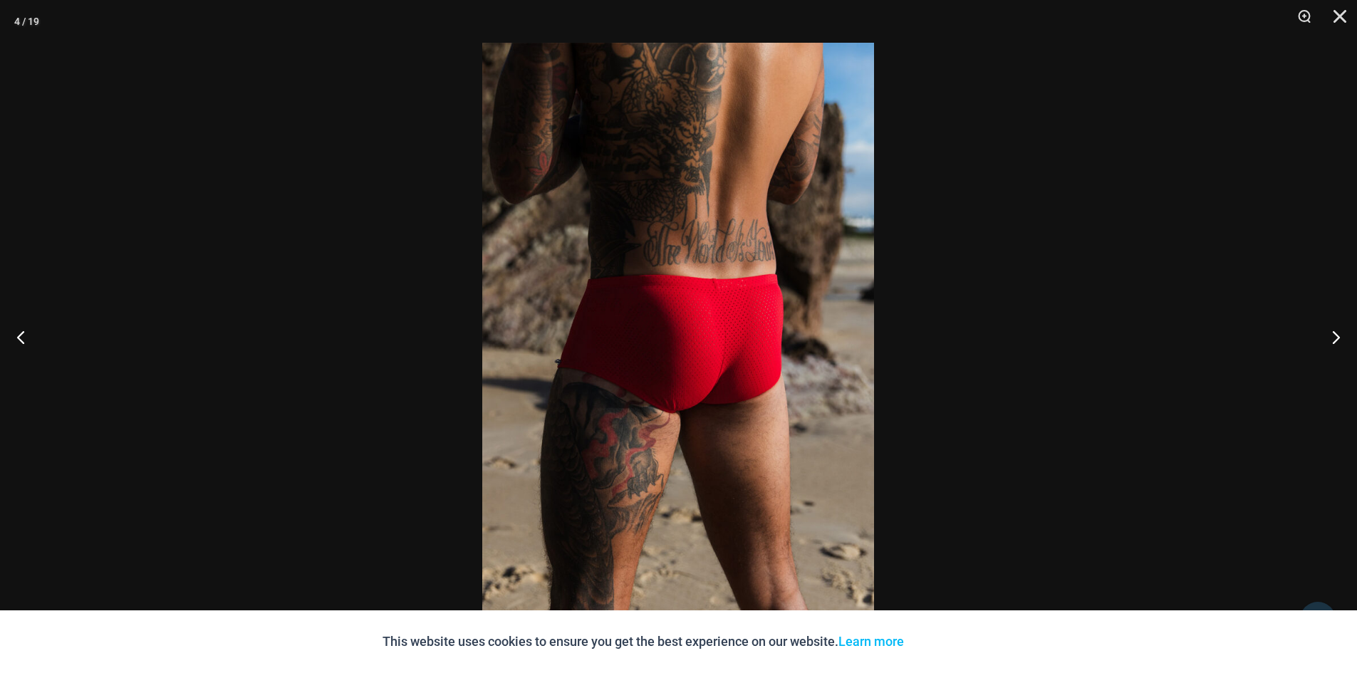
click at [1335, 348] on button "Next" at bounding box center [1329, 336] width 53 height 71
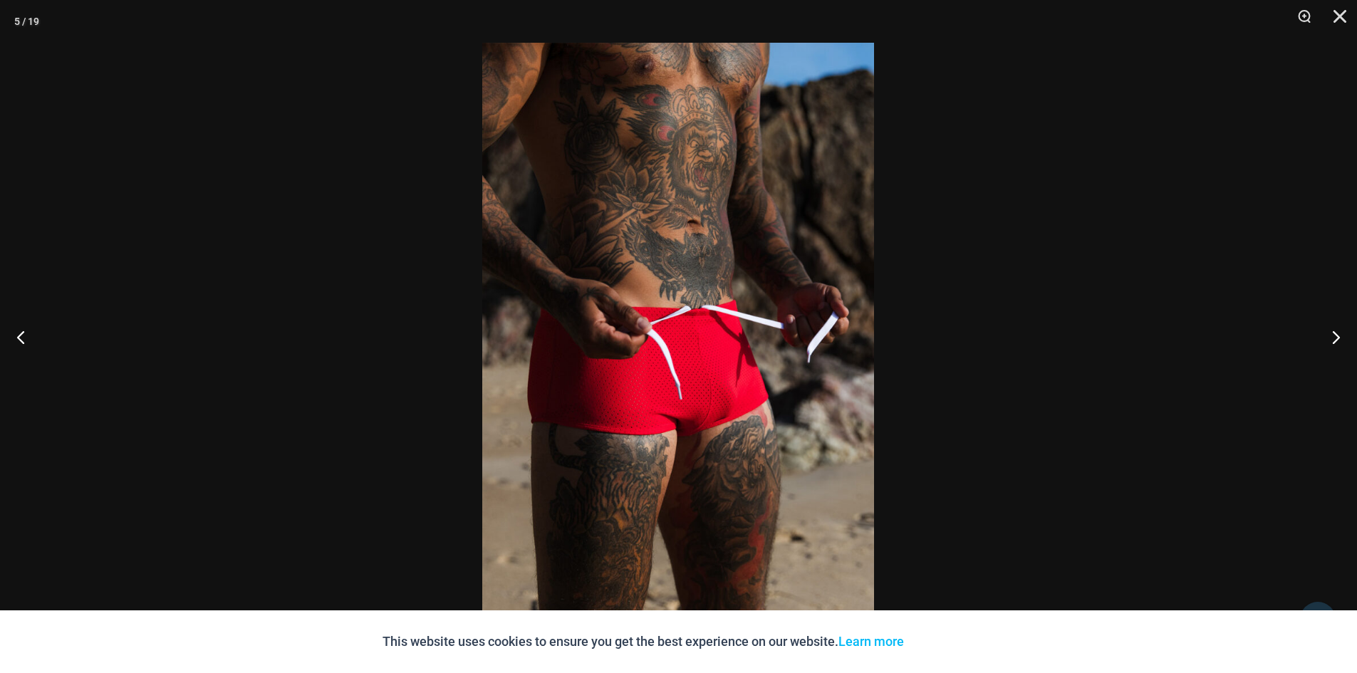
click at [1345, 14] on button "Close" at bounding box center [1335, 21] width 36 height 43
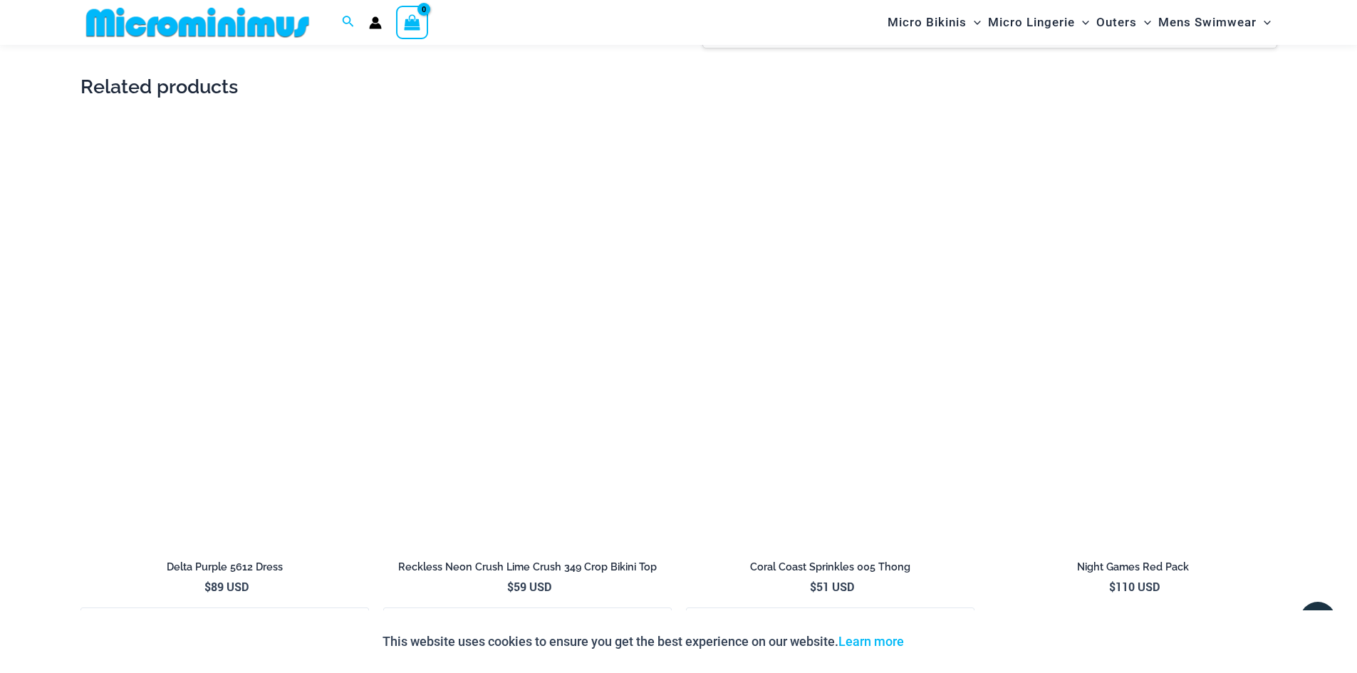
scroll to position [2911, 0]
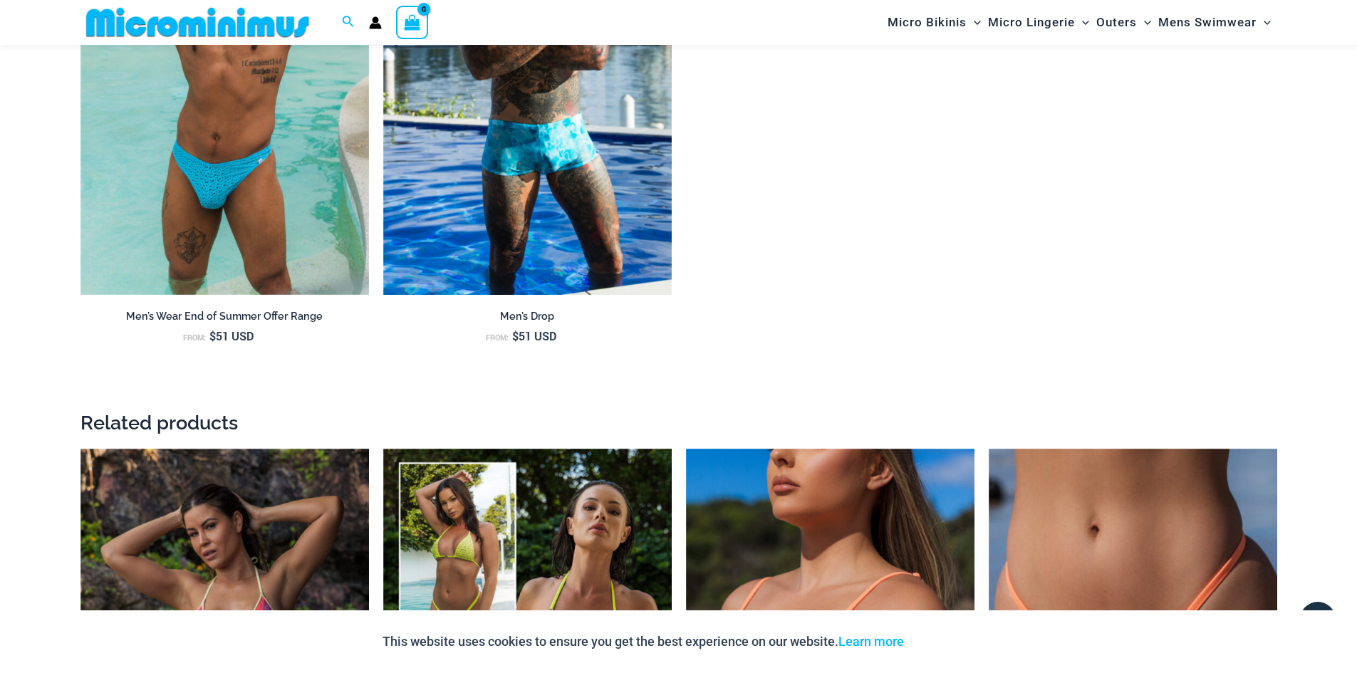
scroll to position [1910, 0]
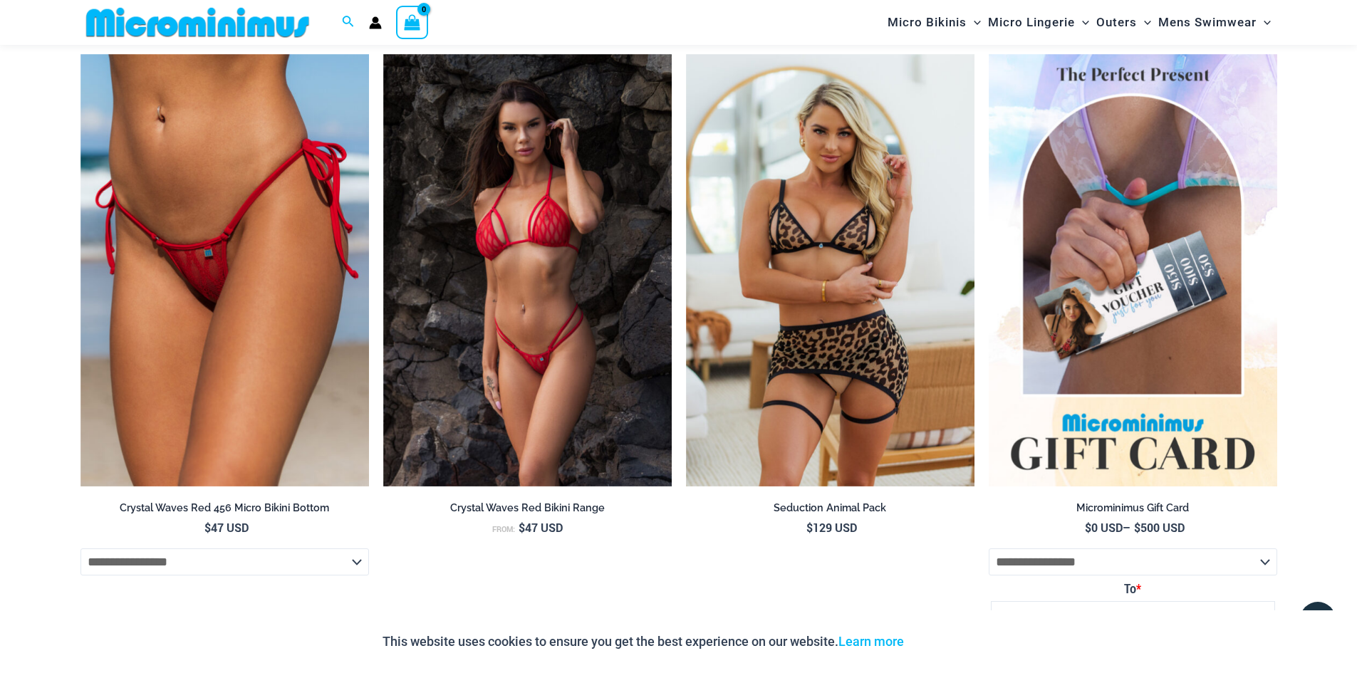
scroll to position [5331, 0]
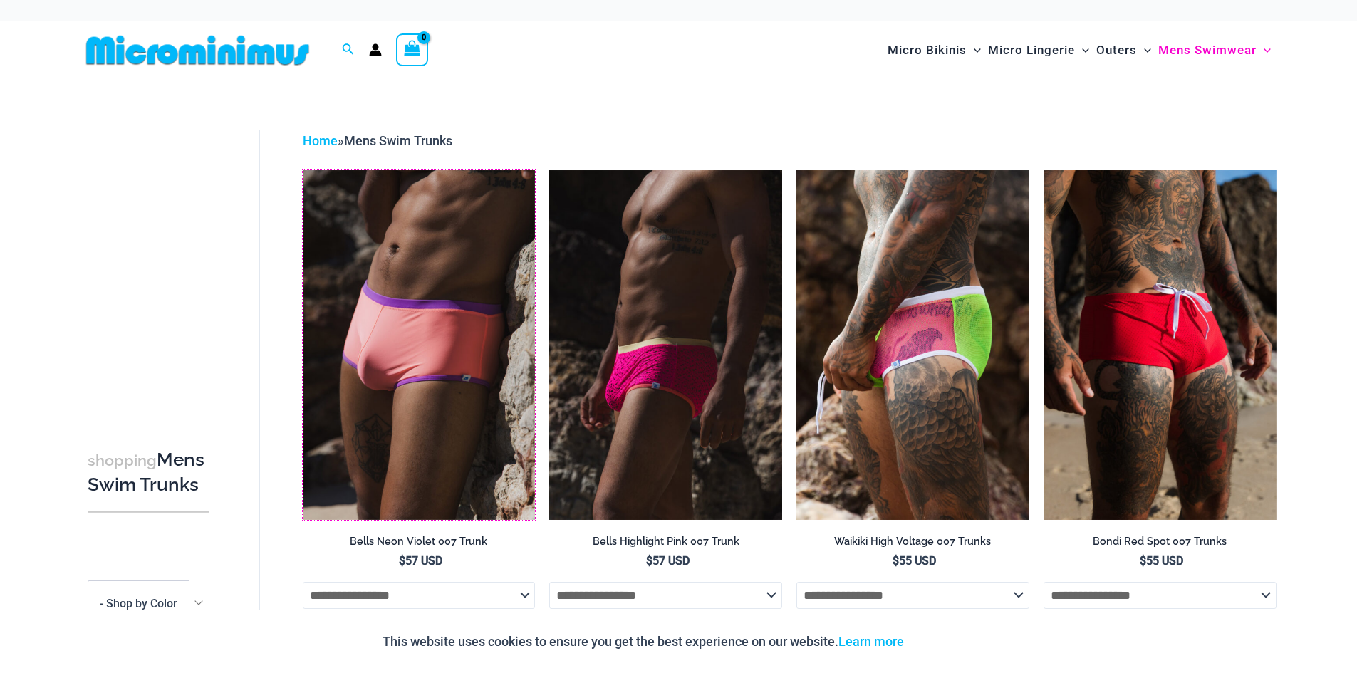
click at [303, 170] on img at bounding box center [303, 170] width 0 height 0
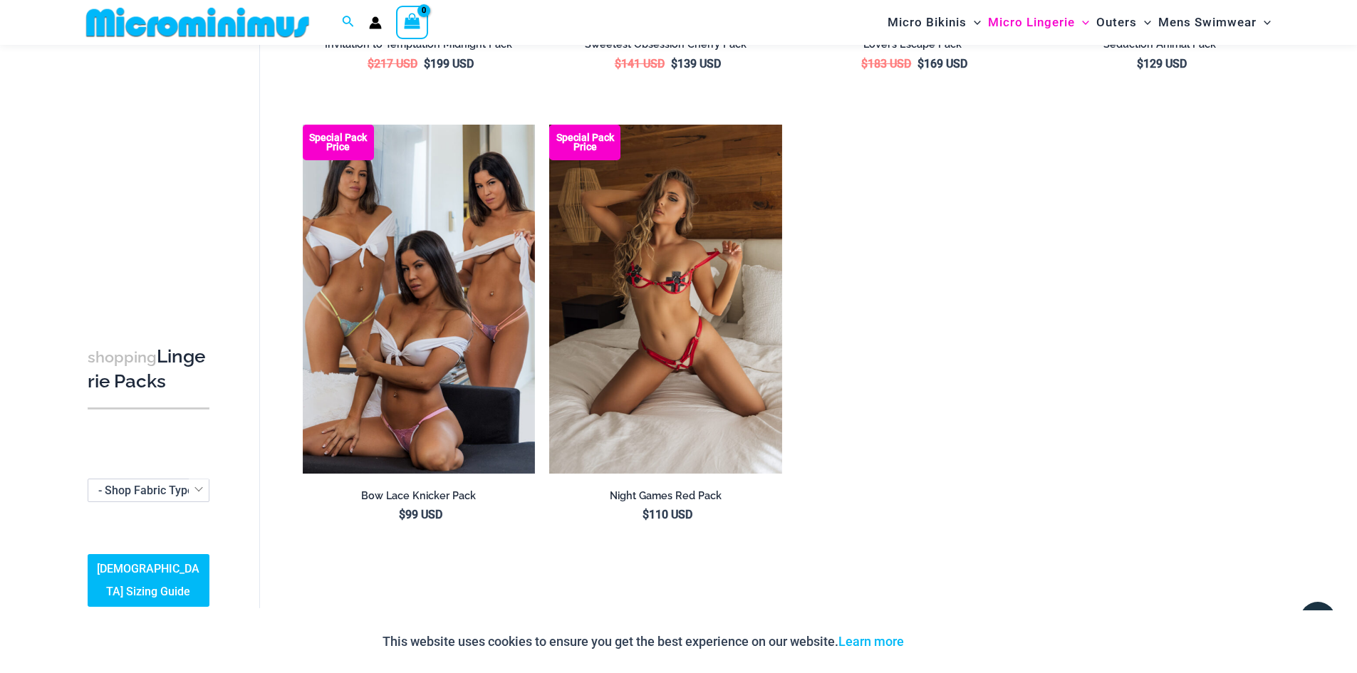
scroll to position [1840, 0]
click at [303, 124] on img at bounding box center [303, 124] width 0 height 0
